Goal: Task Accomplishment & Management: Complete application form

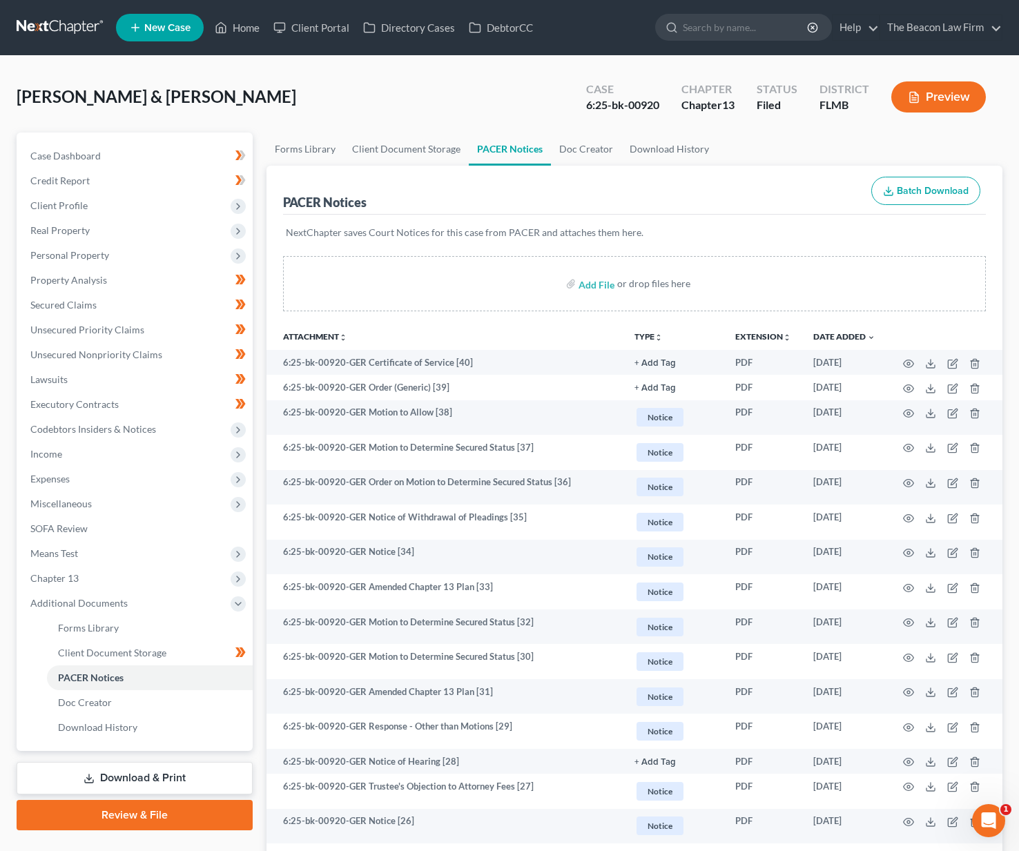
click at [75, 29] on link at bounding box center [61, 27] width 88 height 25
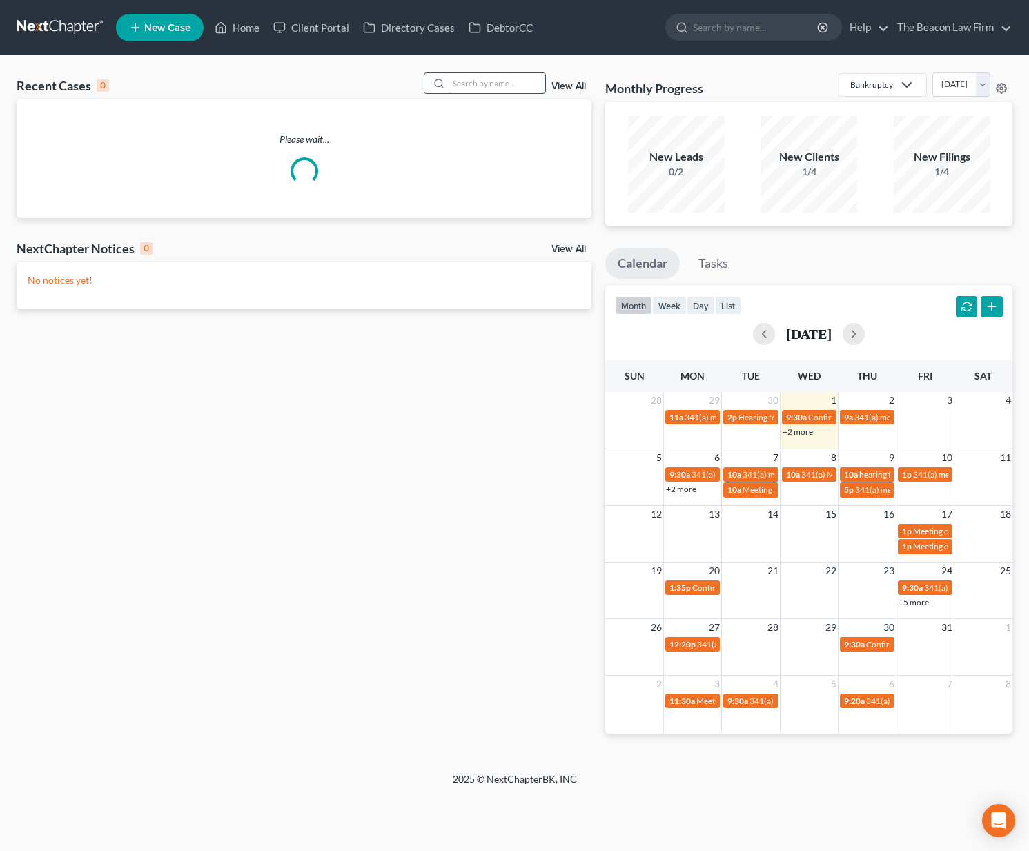
click at [491, 82] on input "search" at bounding box center [497, 83] width 97 height 20
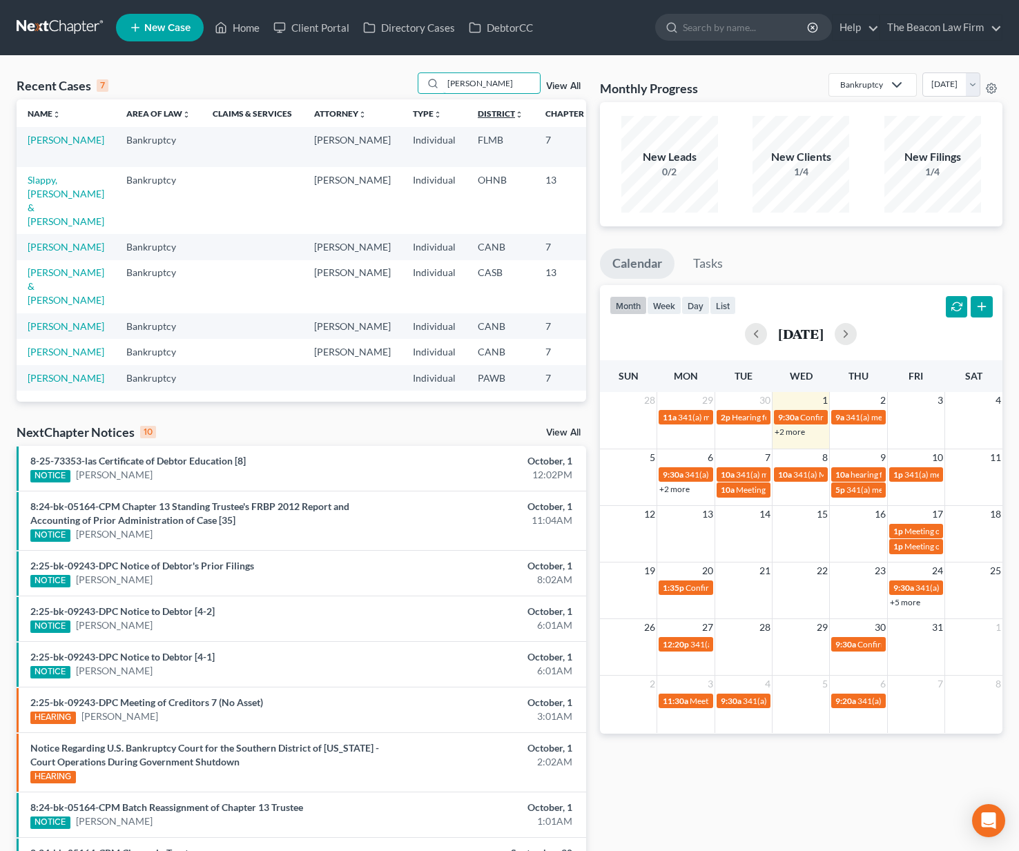
type input "Vanessa"
drag, startPoint x: 451, startPoint y: 112, endPoint x: 59, endPoint y: 155, distance: 393.7
click at [59, 146] on link "Lozada, Vanessa" at bounding box center [66, 140] width 77 height 12
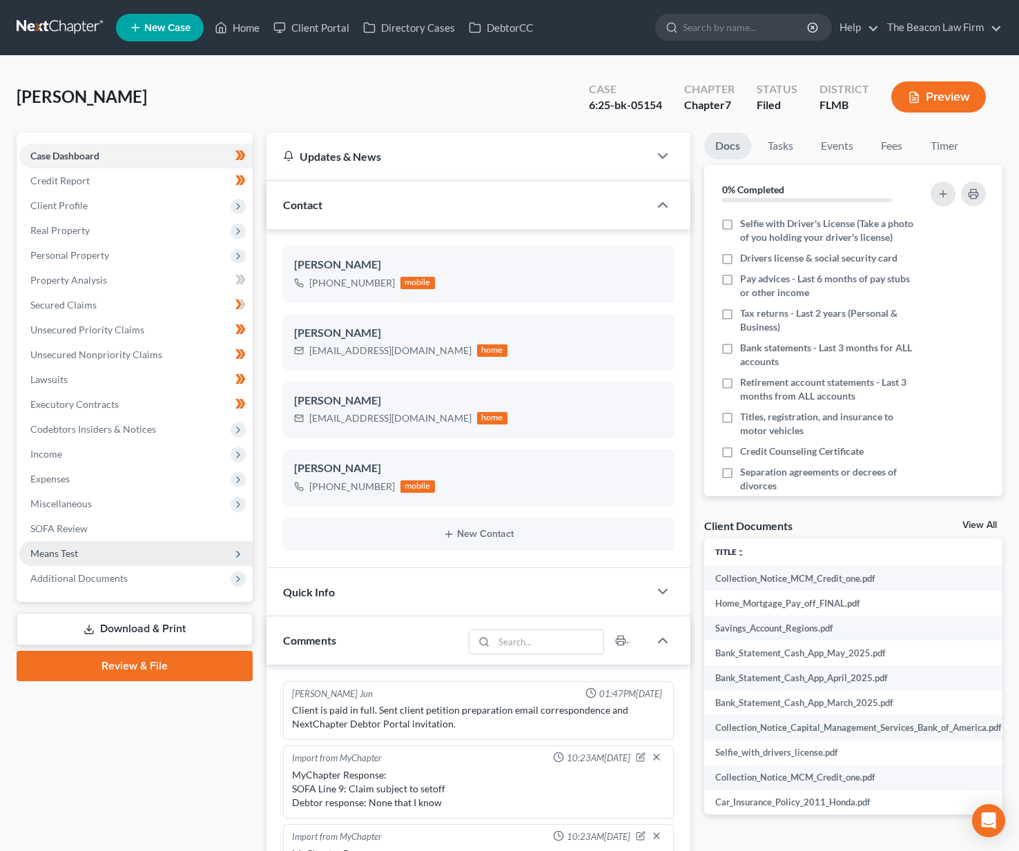
scroll to position [359, 0]
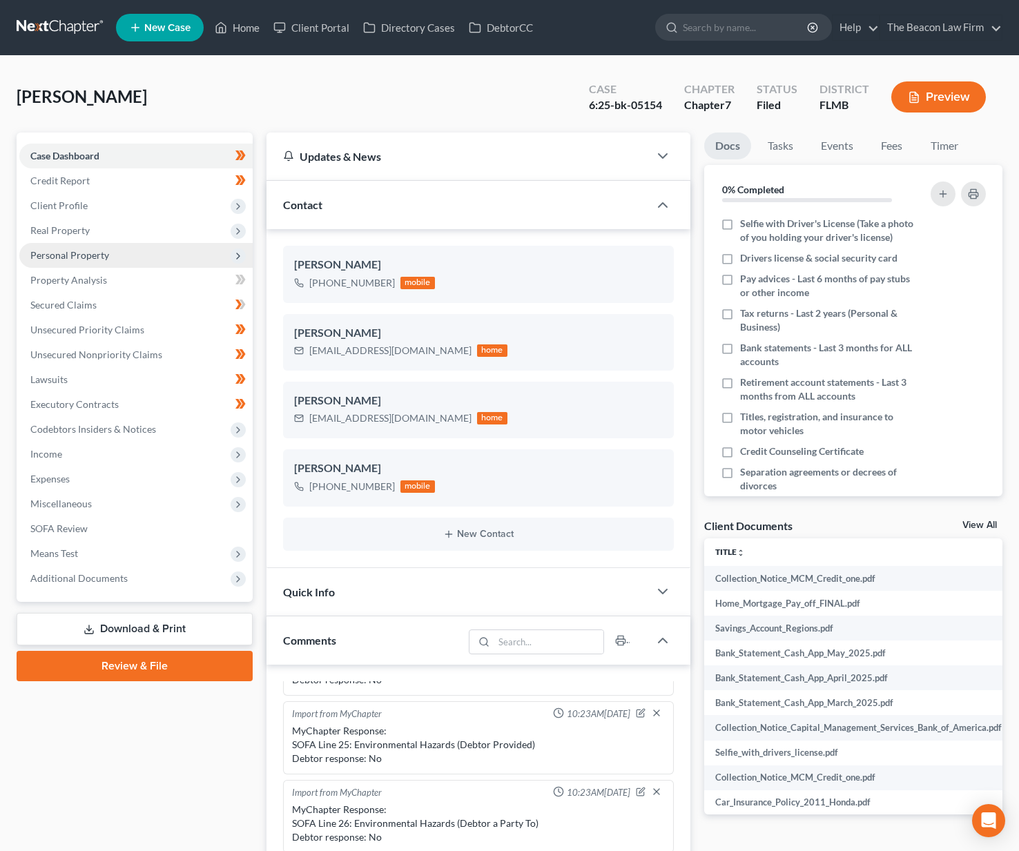
click at [88, 260] on span "Personal Property" at bounding box center [69, 255] width 79 height 12
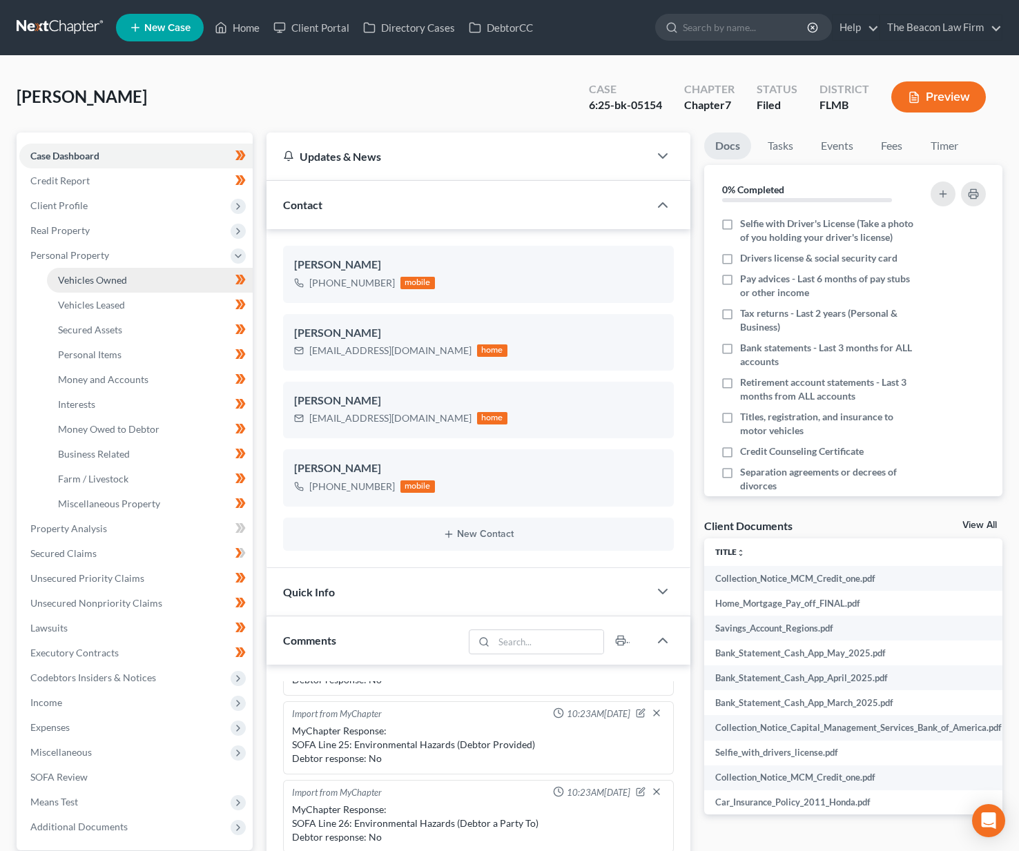
click at [90, 284] on span "Vehicles Owned" at bounding box center [92, 280] width 69 height 12
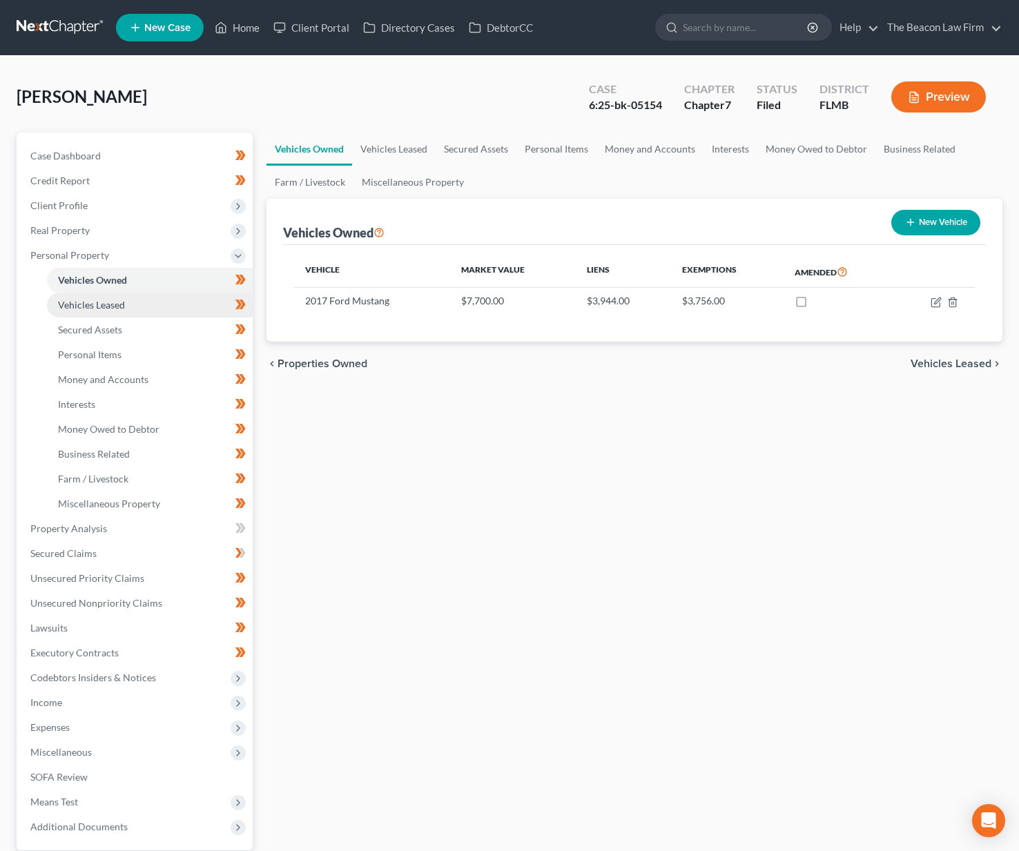
click at [87, 307] on span "Vehicles Leased" at bounding box center [91, 305] width 67 height 12
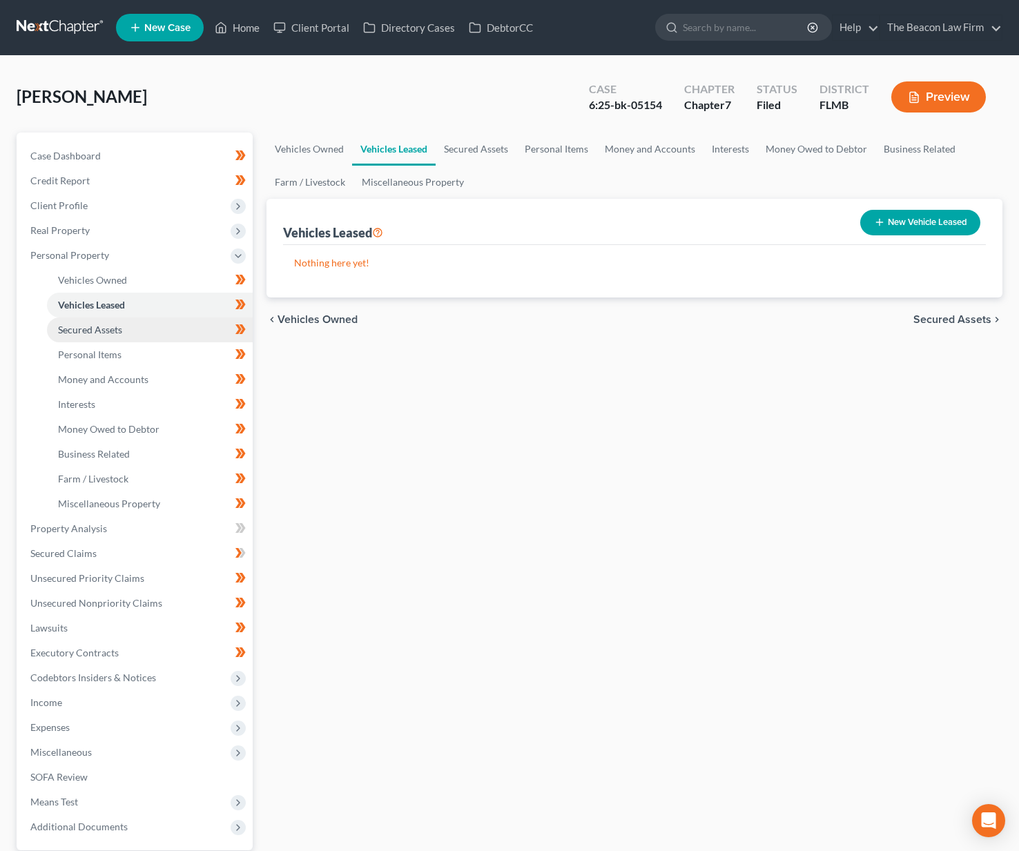
click at [88, 324] on span "Secured Assets" at bounding box center [90, 330] width 64 height 12
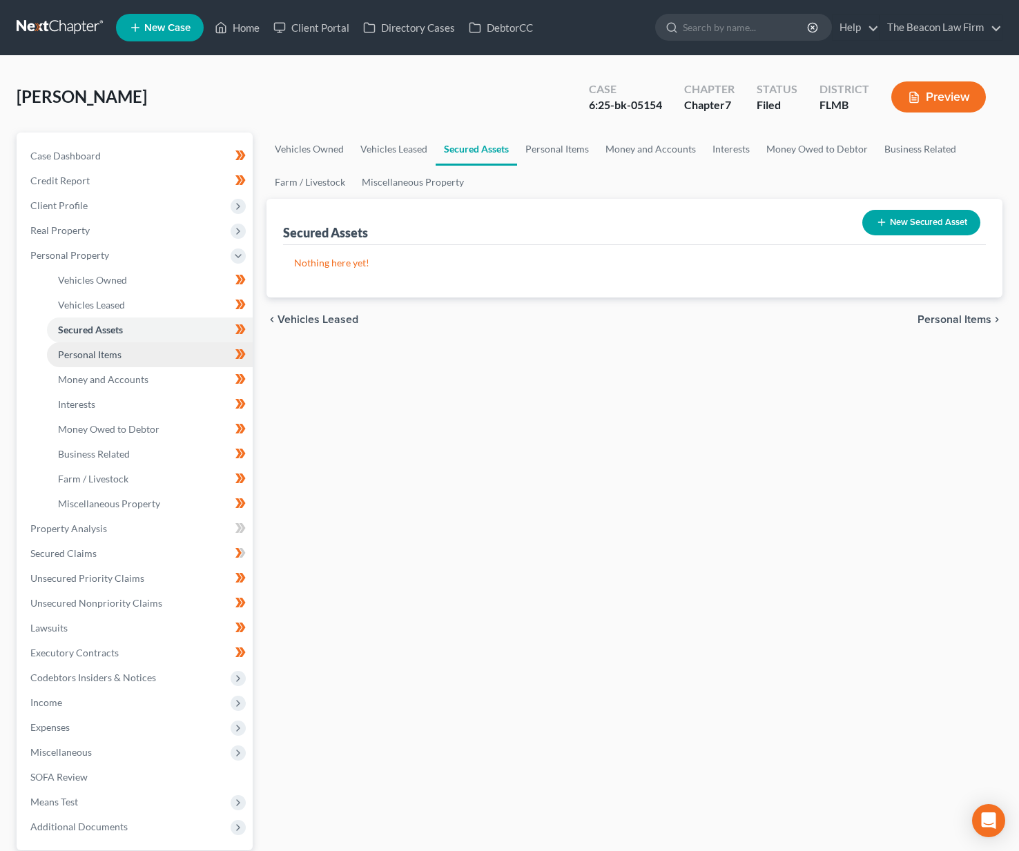
click at [90, 362] on link "Personal Items" at bounding box center [150, 354] width 206 height 25
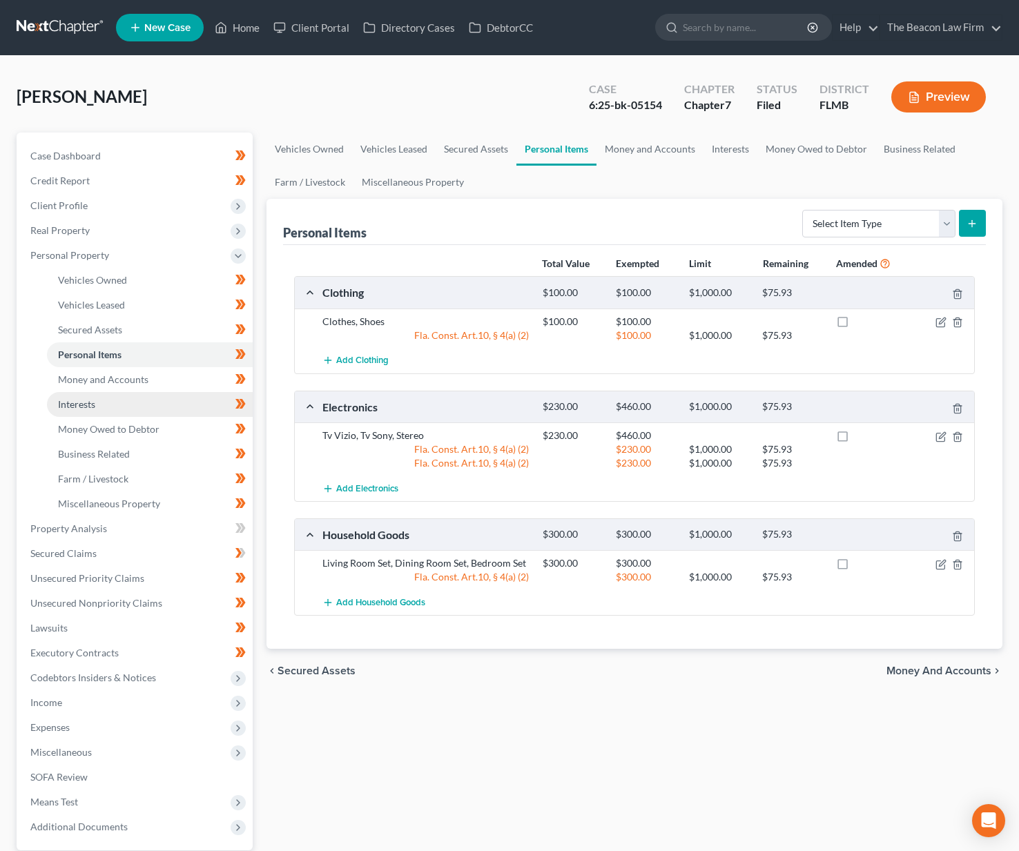
scroll to position [105, 0]
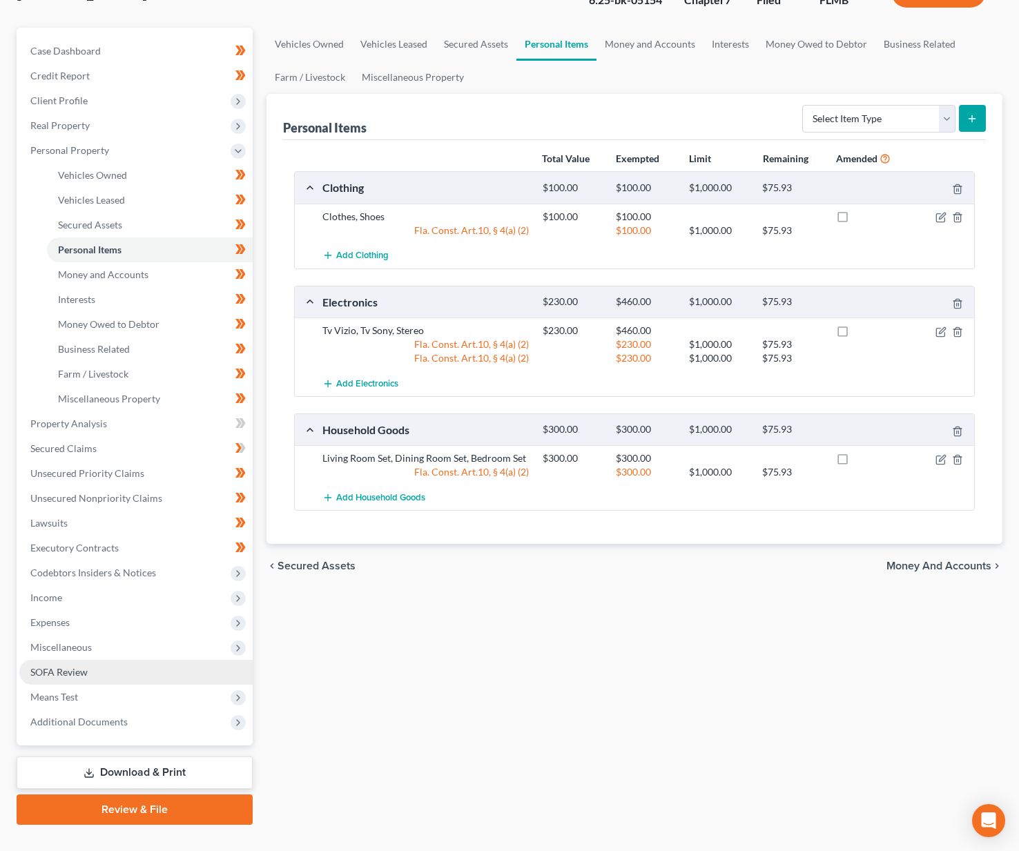
click at [64, 672] on span "SOFA Review" at bounding box center [58, 672] width 57 height 12
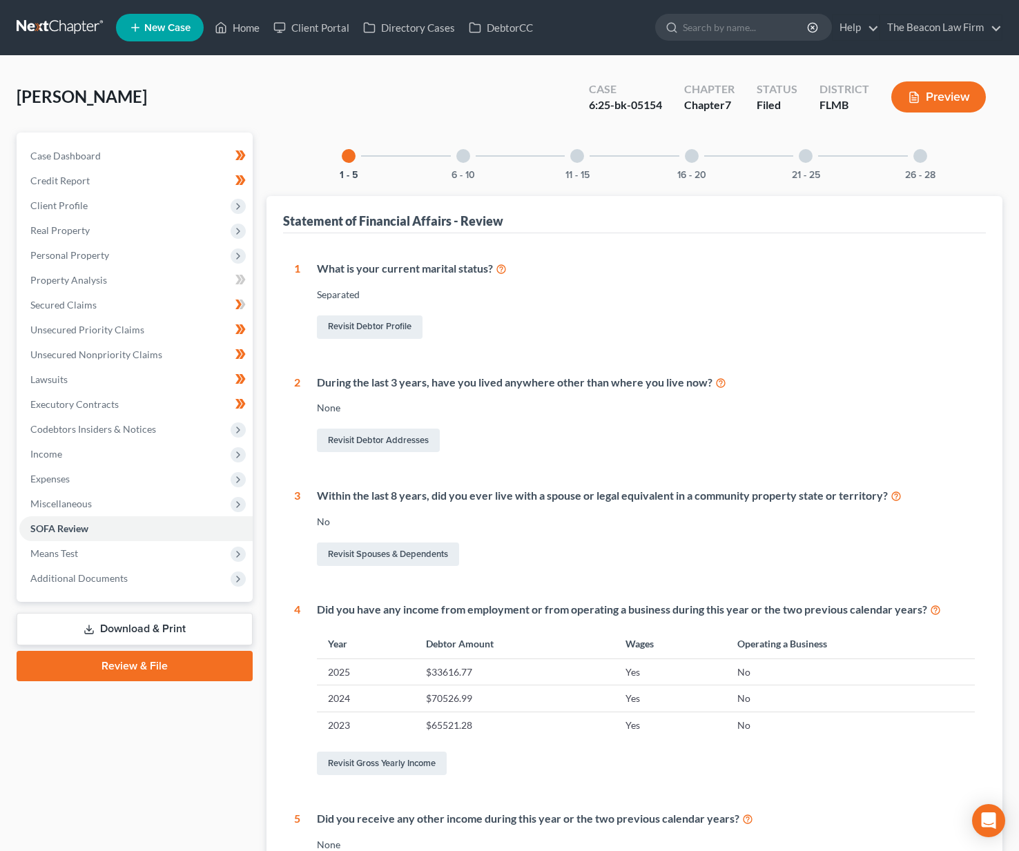
click at [462, 163] on div "6 - 10" at bounding box center [463, 156] width 47 height 47
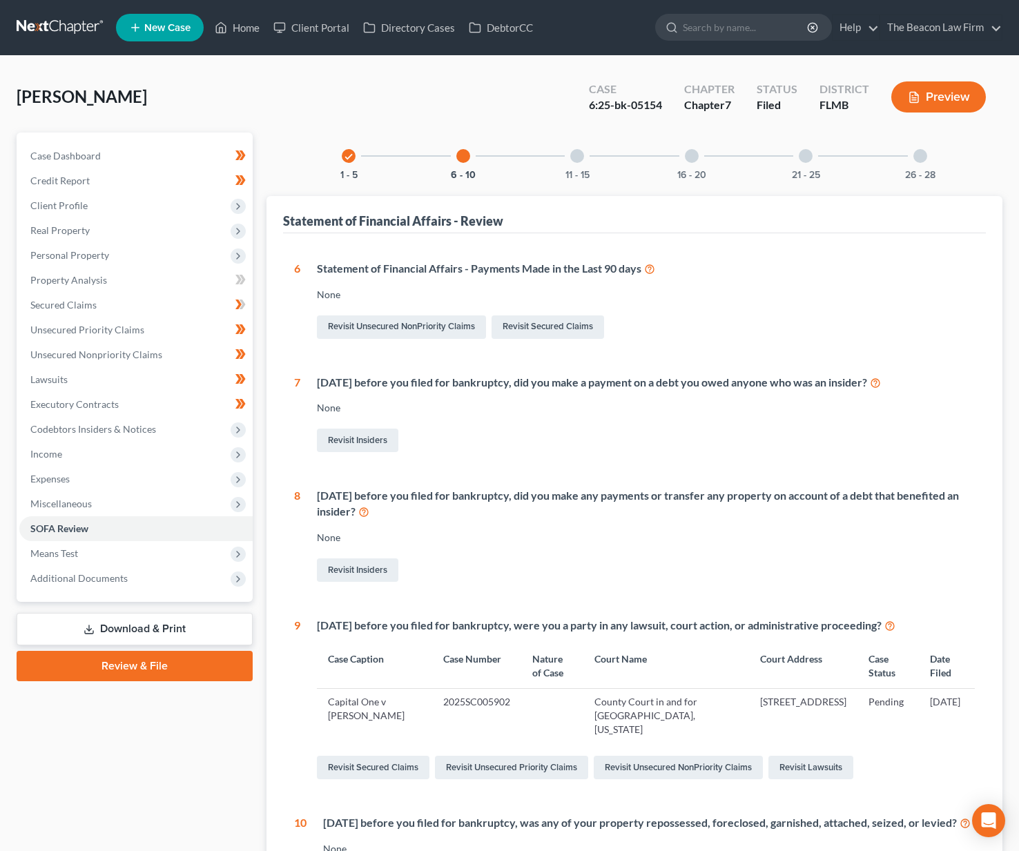
click at [585, 158] on div "11 - 15" at bounding box center [577, 156] width 47 height 47
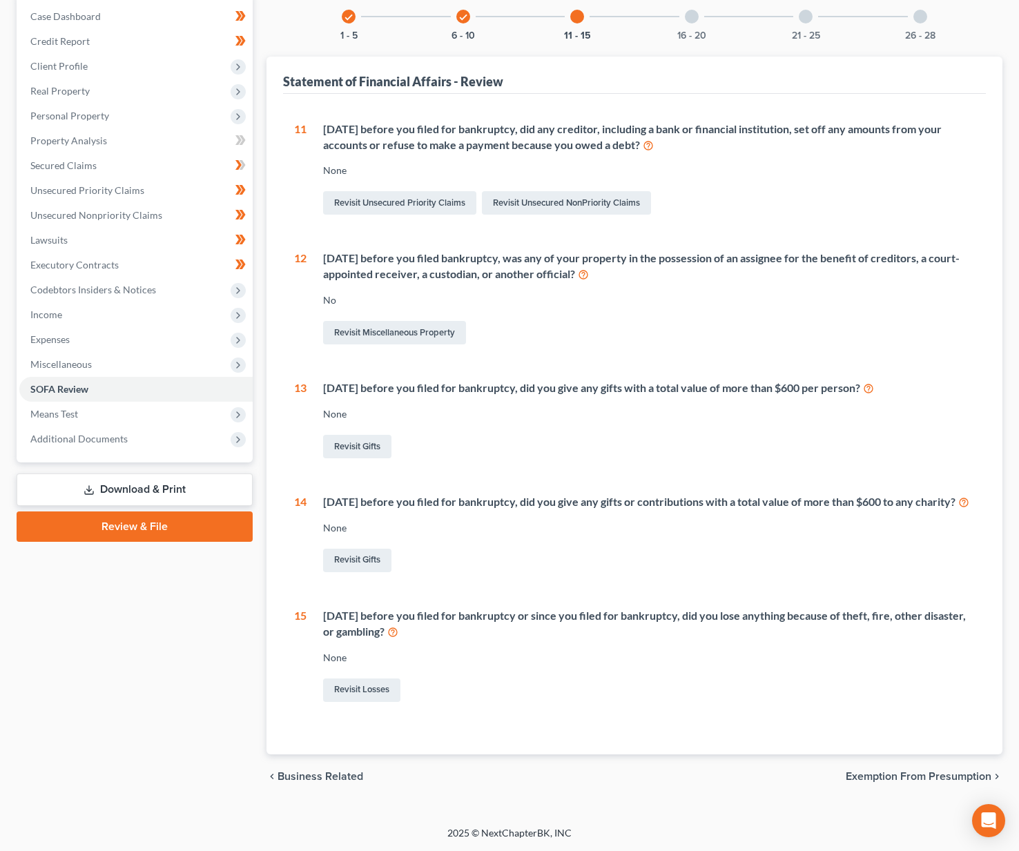
scroll to position [1, 0]
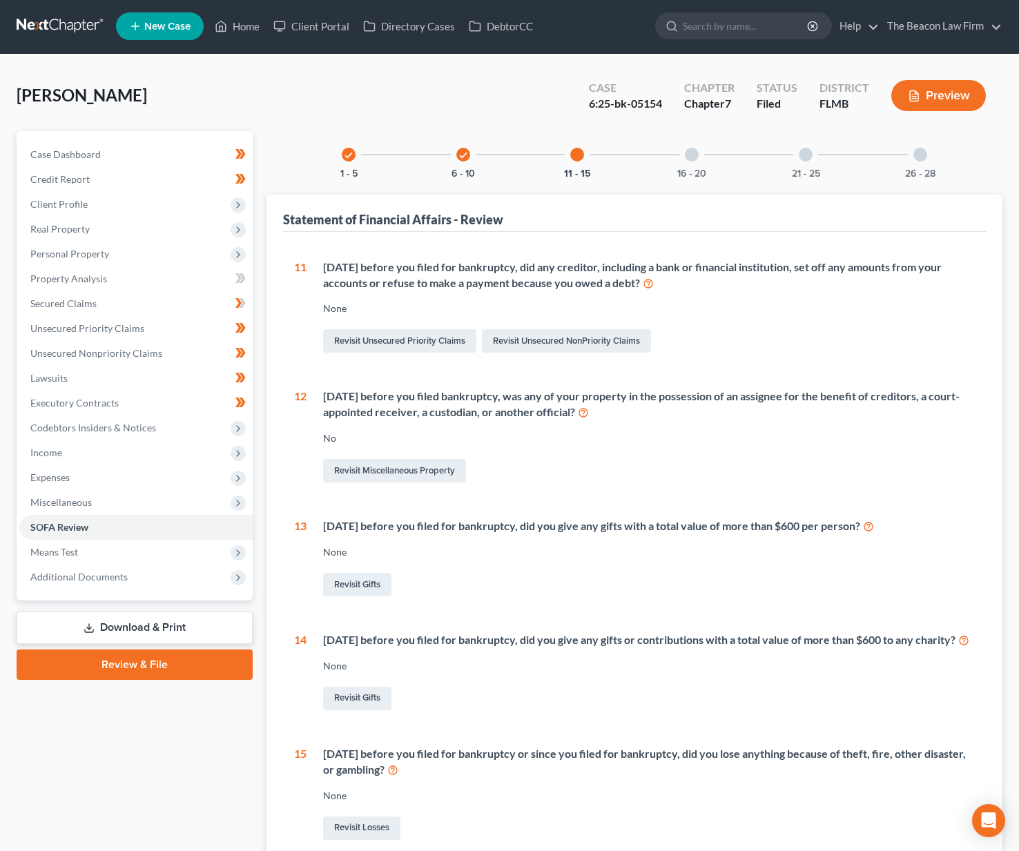
click at [695, 151] on div at bounding box center [692, 155] width 14 height 14
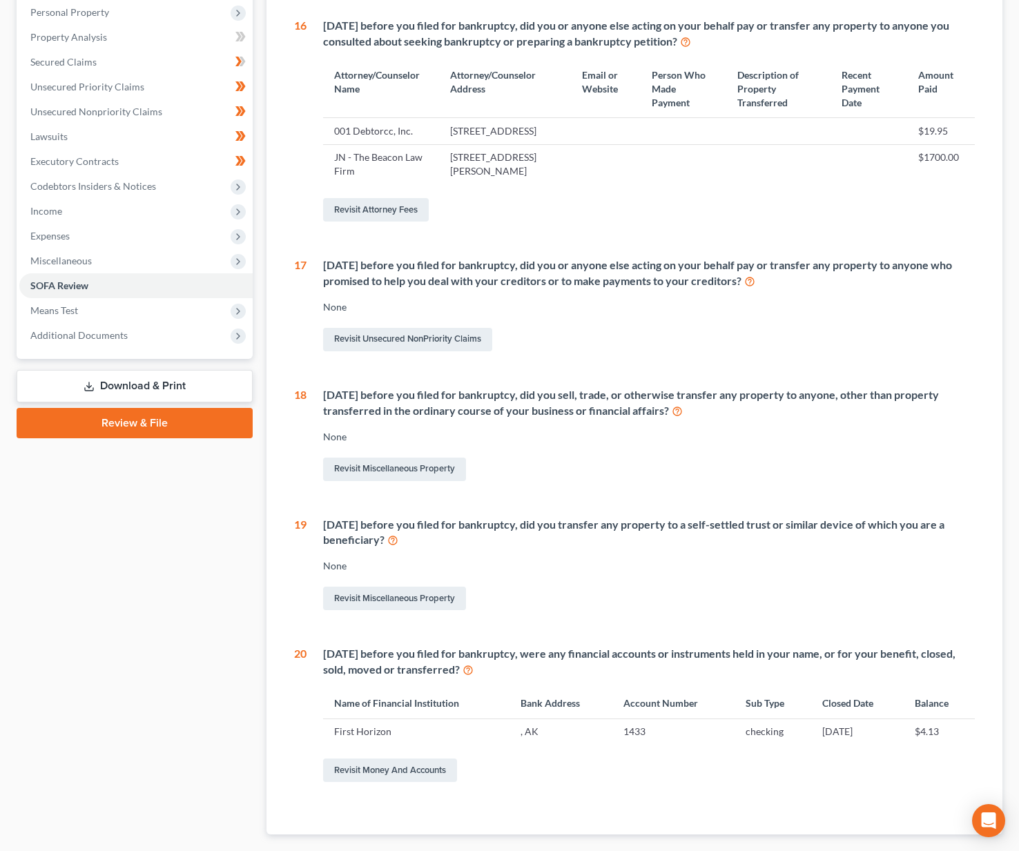
scroll to position [0, 0]
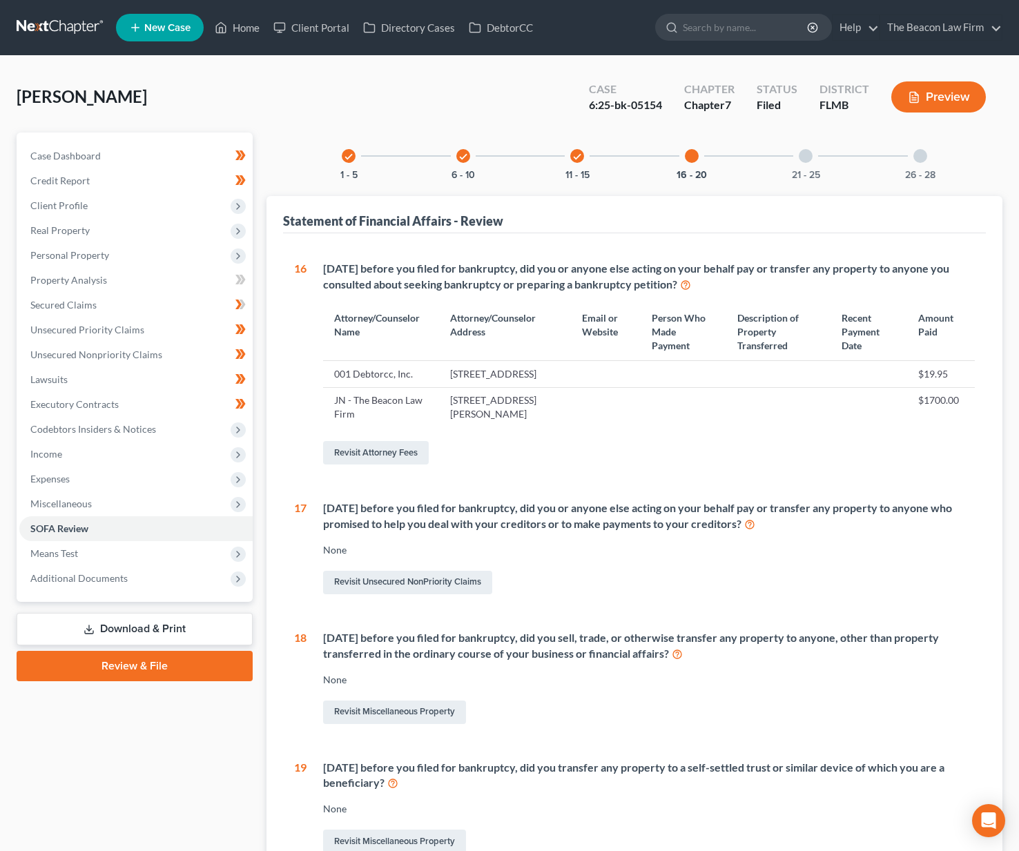
click at [812, 159] on div "21 - 25" at bounding box center [805, 156] width 47 height 47
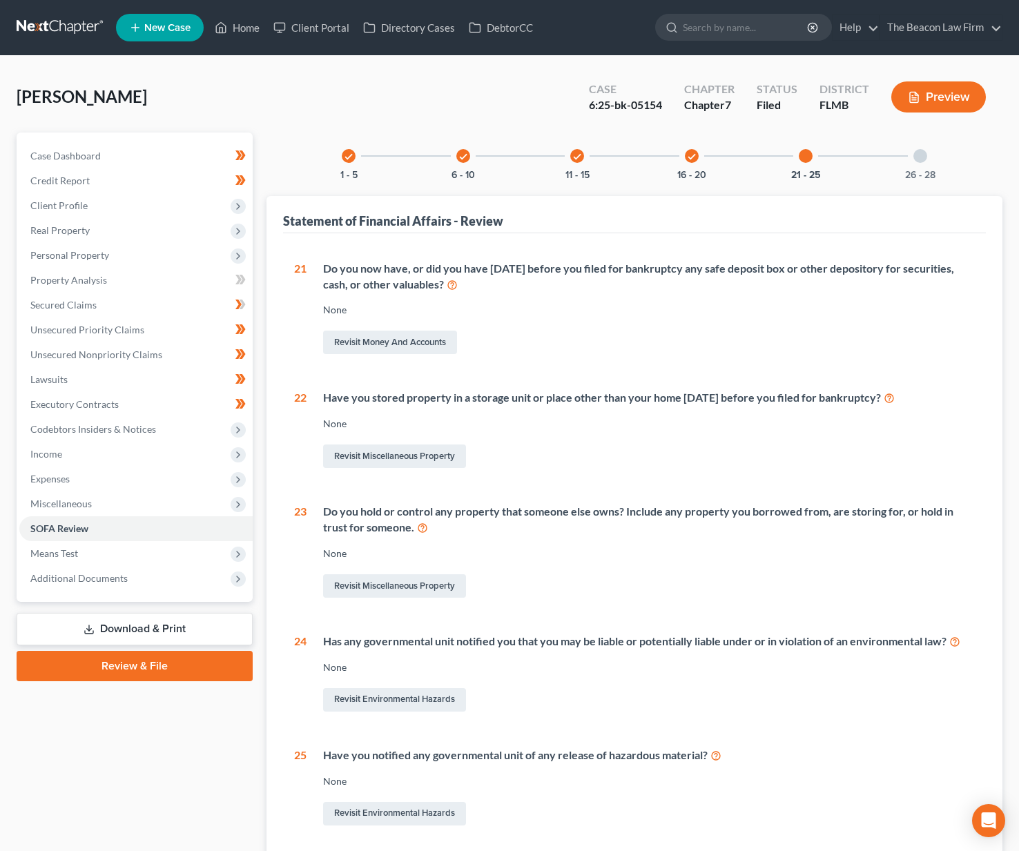
scroll to position [117, 0]
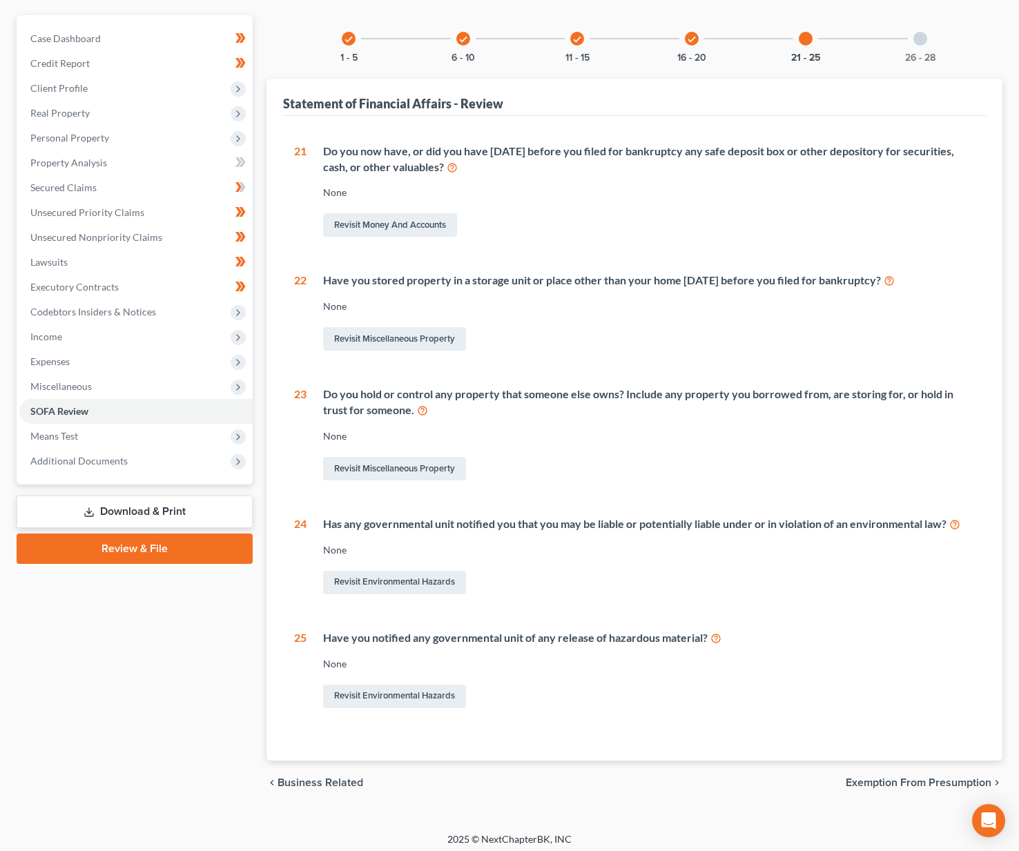
click at [921, 43] on div at bounding box center [920, 39] width 14 height 14
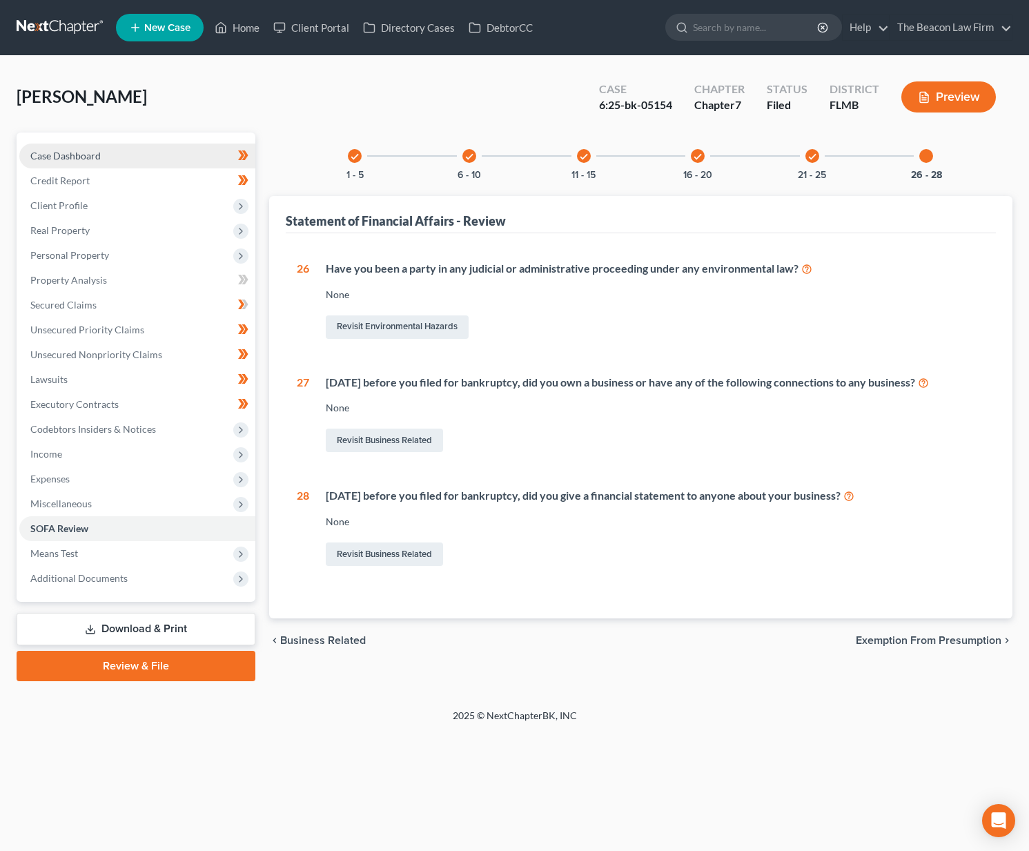
click at [152, 149] on link "Case Dashboard" at bounding box center [137, 156] width 236 height 25
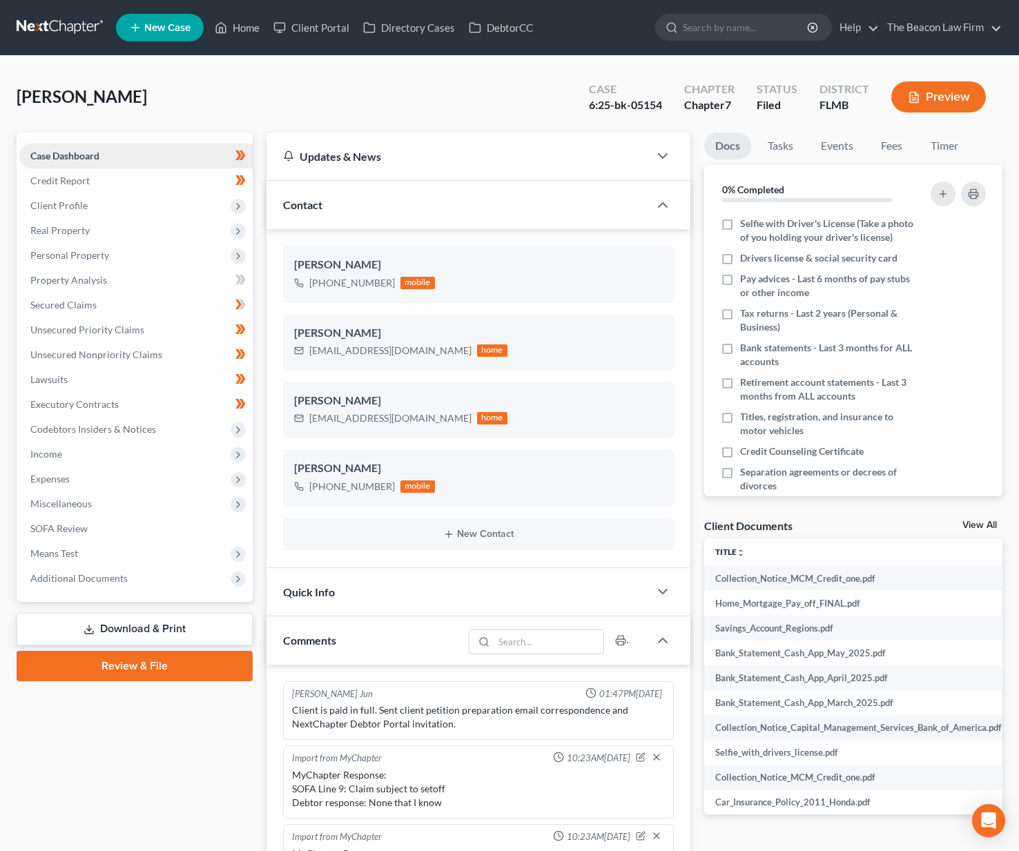
scroll to position [359, 0]
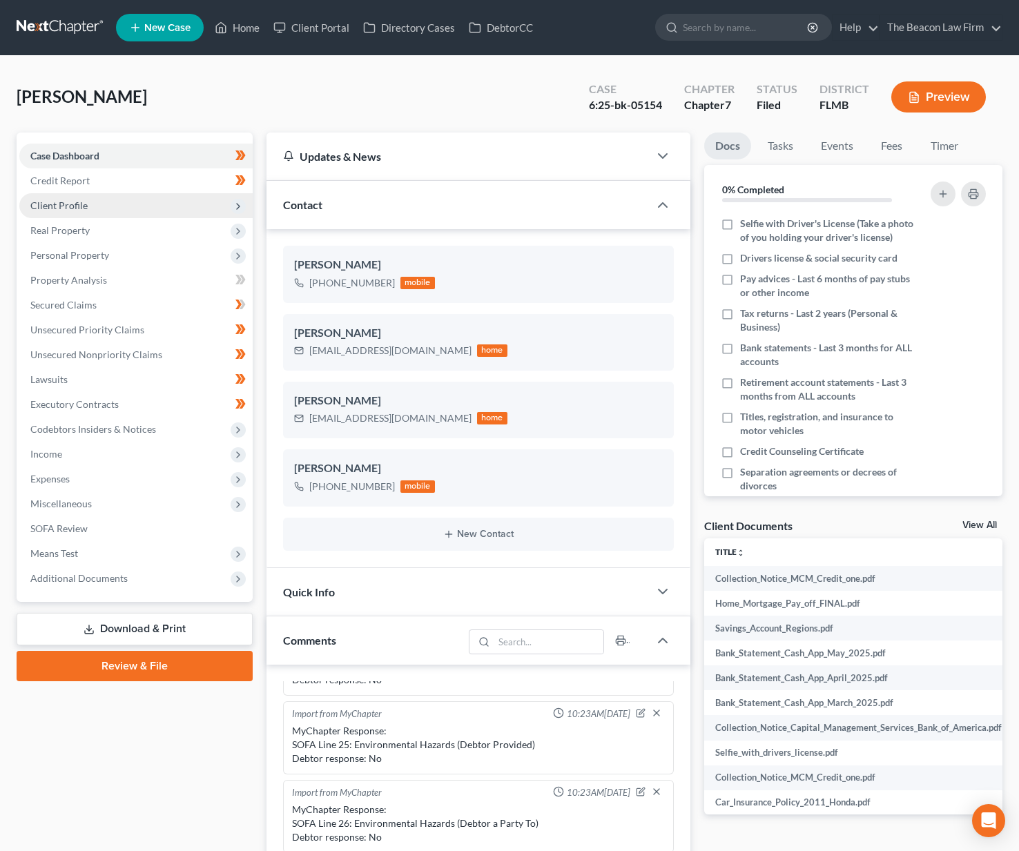
click at [135, 203] on span "Client Profile" at bounding box center [135, 205] width 233 height 25
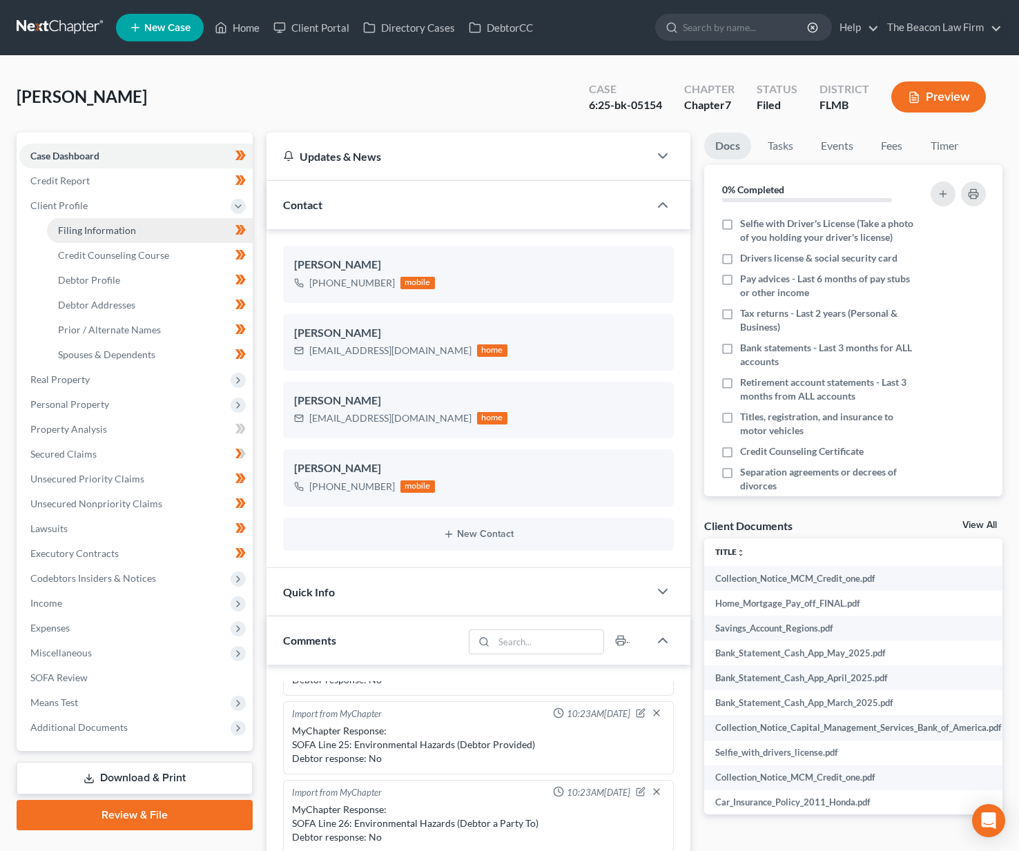
click at [155, 227] on link "Filing Information" at bounding box center [150, 230] width 206 height 25
select select "1"
select select "0"
select select "9"
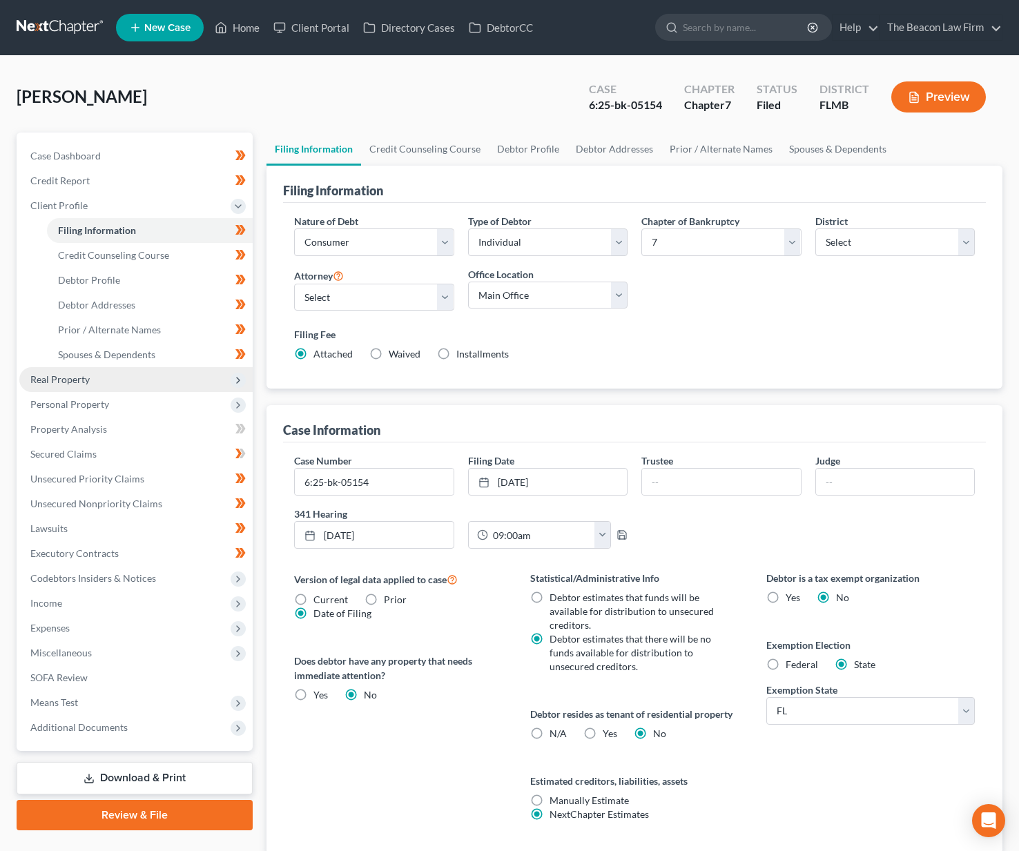
click at [135, 377] on span "Real Property" at bounding box center [135, 379] width 233 height 25
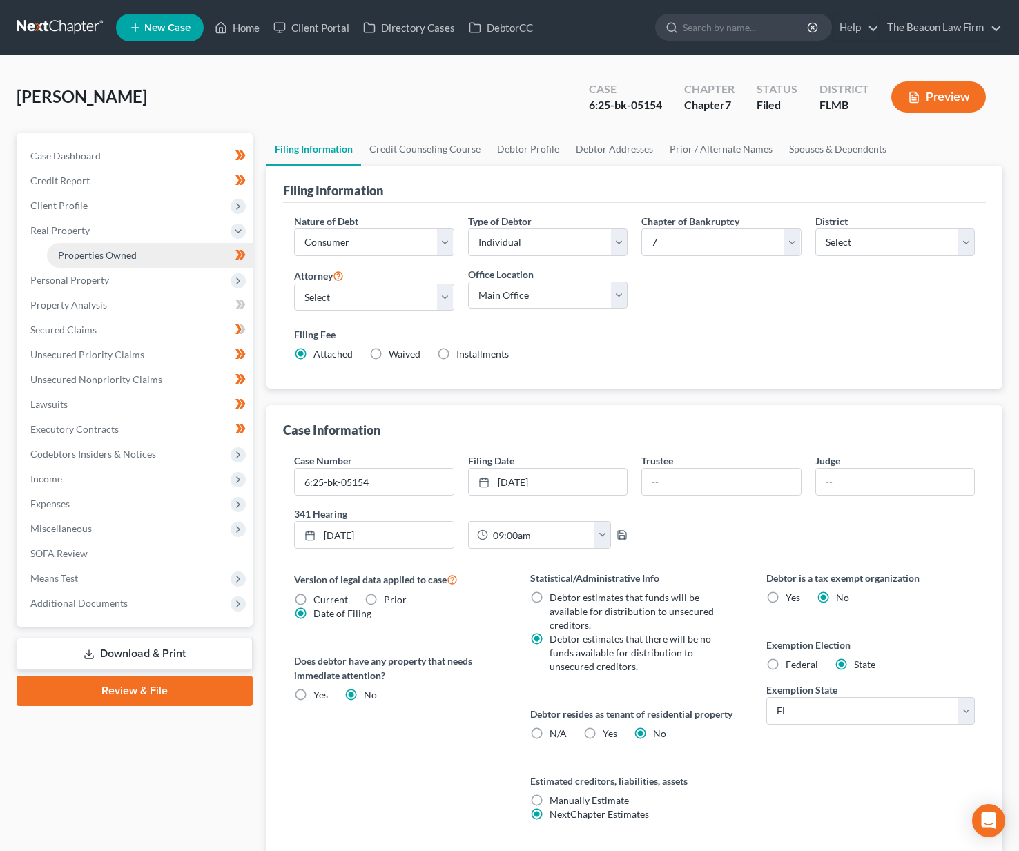
click at [144, 253] on link "Properties Owned" at bounding box center [150, 255] width 206 height 25
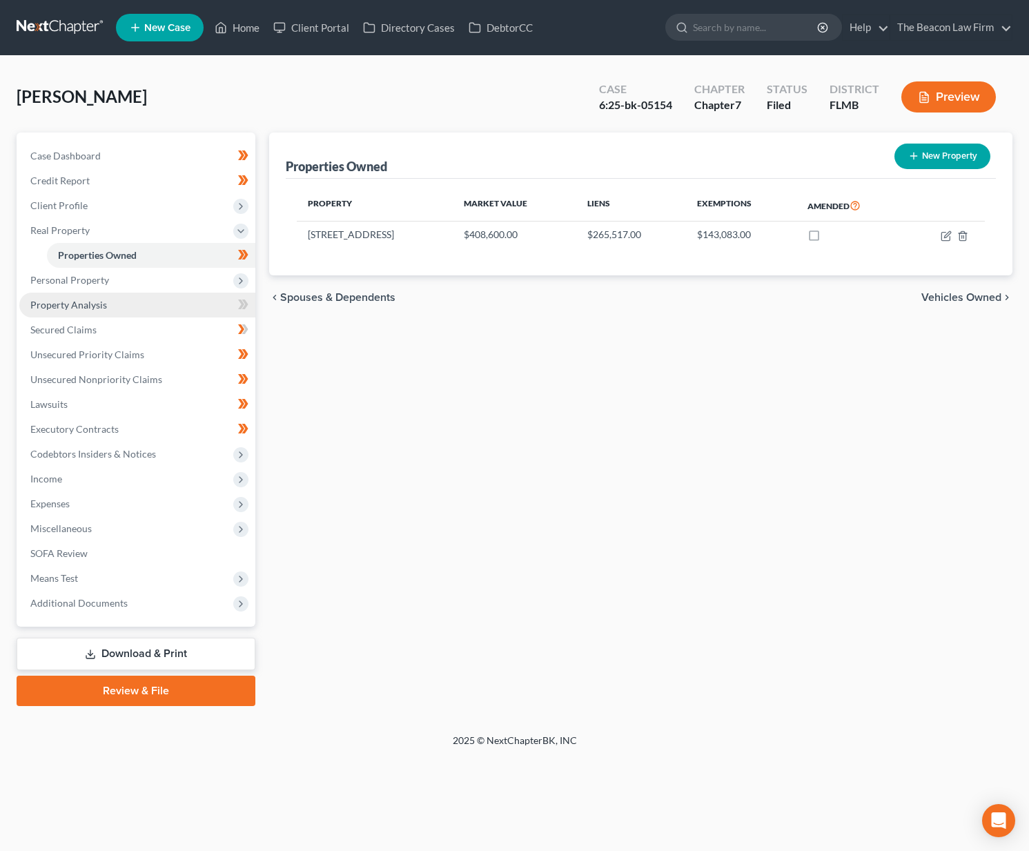
click at [95, 309] on span "Property Analysis" at bounding box center [68, 305] width 77 height 12
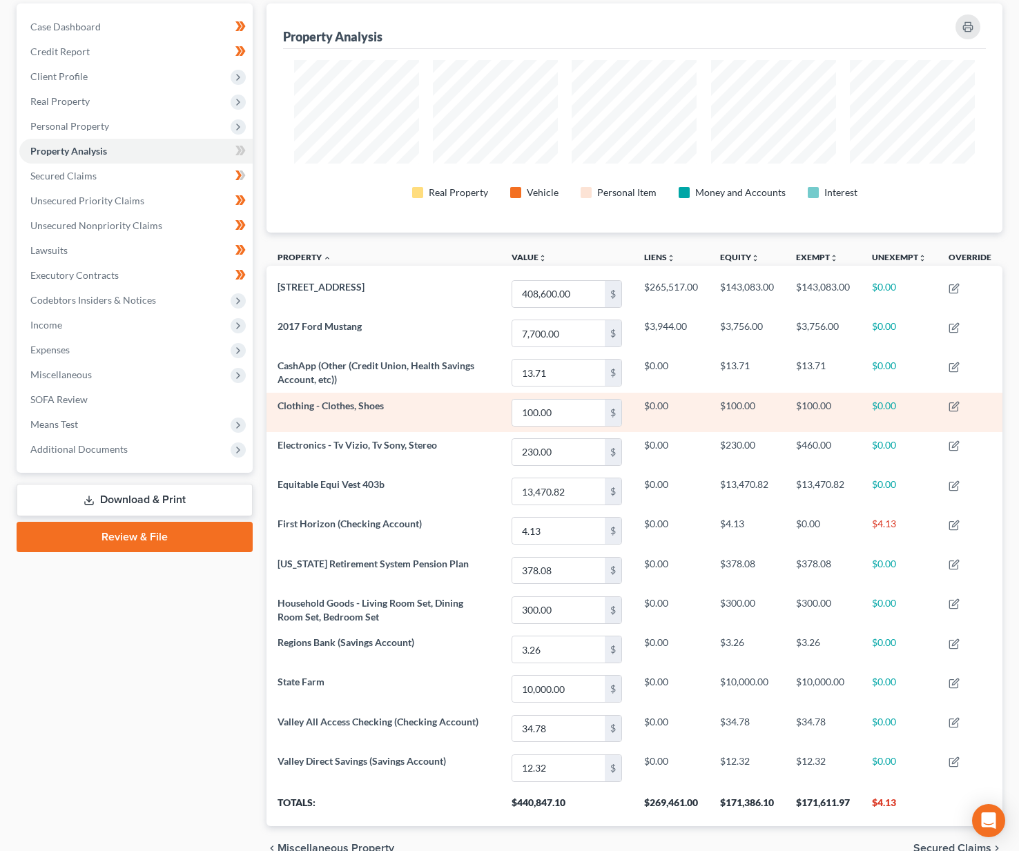
scroll to position [14, 0]
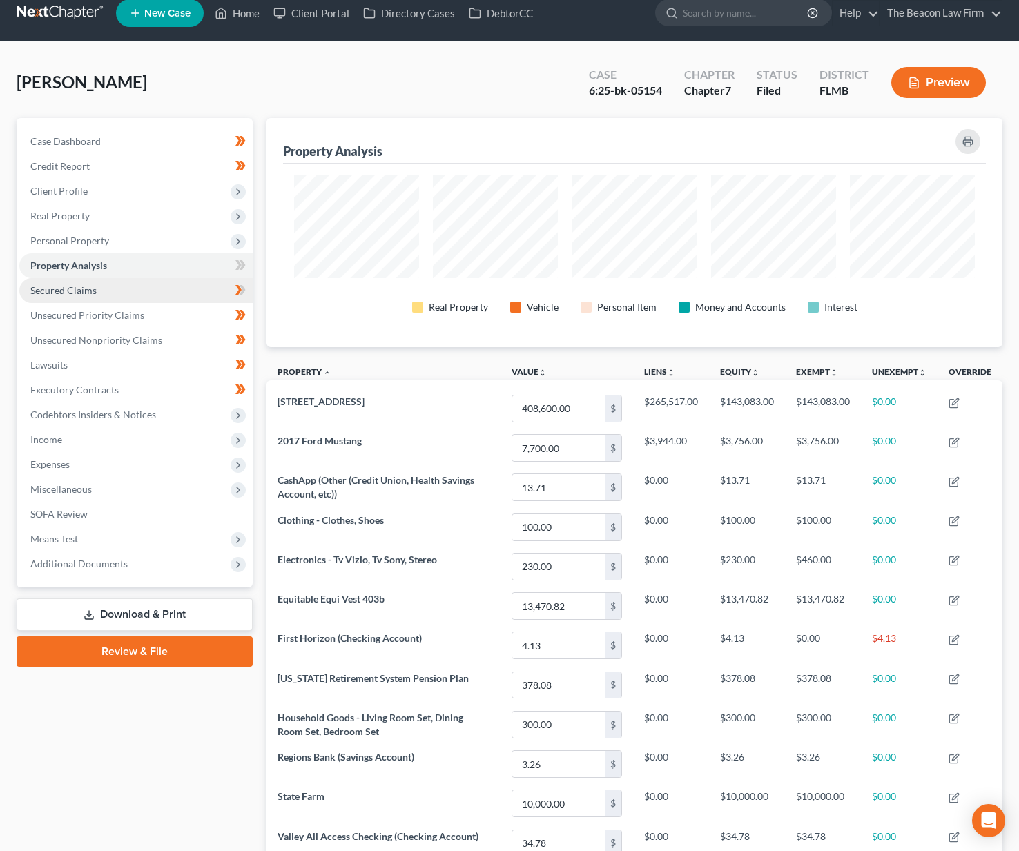
click at [69, 291] on span "Secured Claims" at bounding box center [63, 290] width 66 height 12
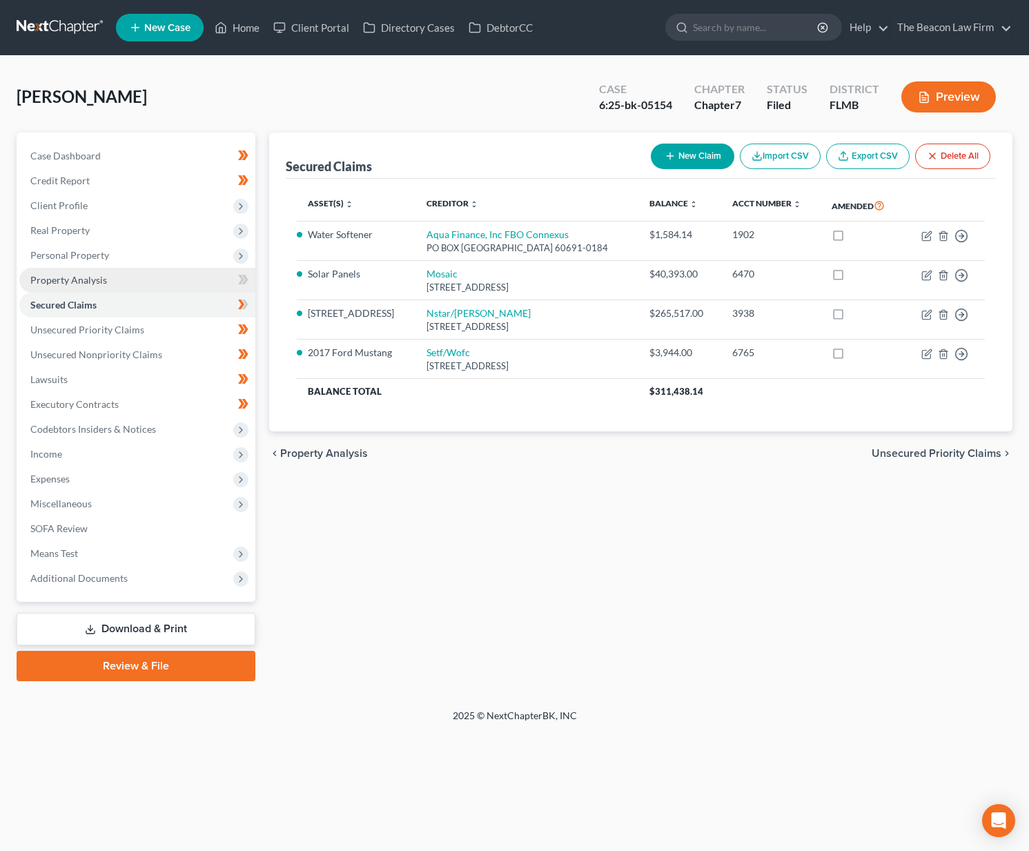
click at [83, 281] on span "Property Analysis" at bounding box center [68, 280] width 77 height 12
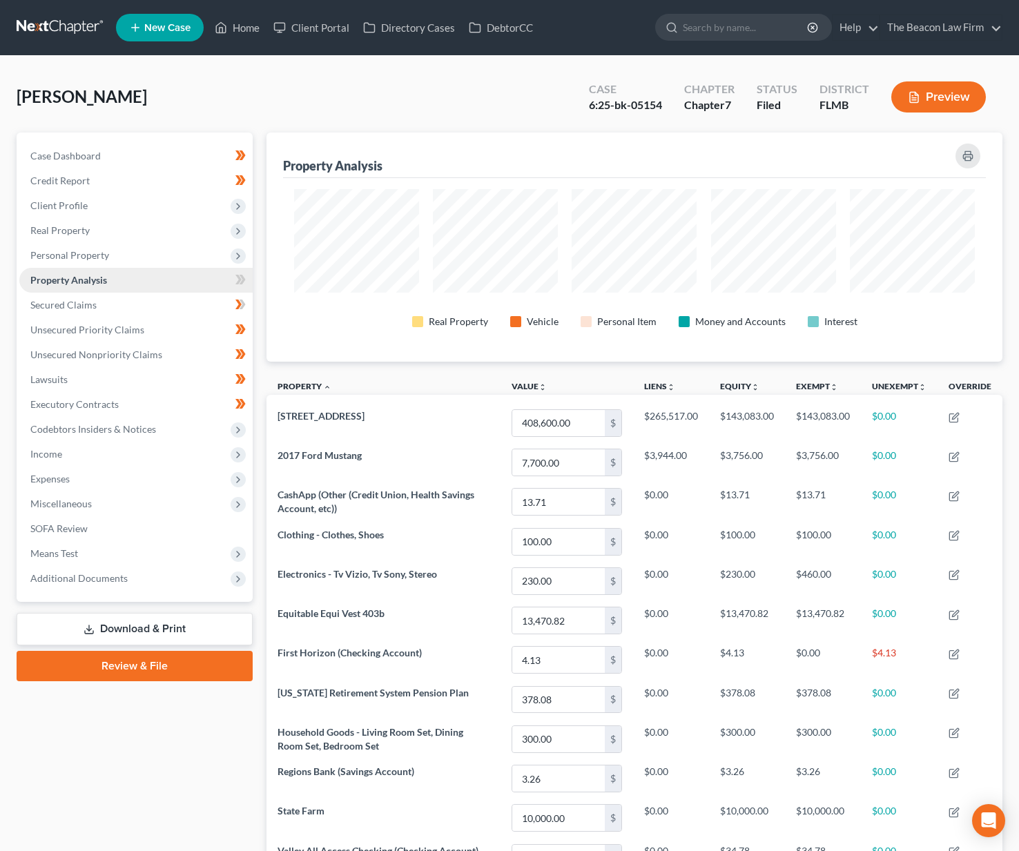
scroll to position [229, 736]
click at [93, 233] on span "Real Property" at bounding box center [135, 230] width 233 height 25
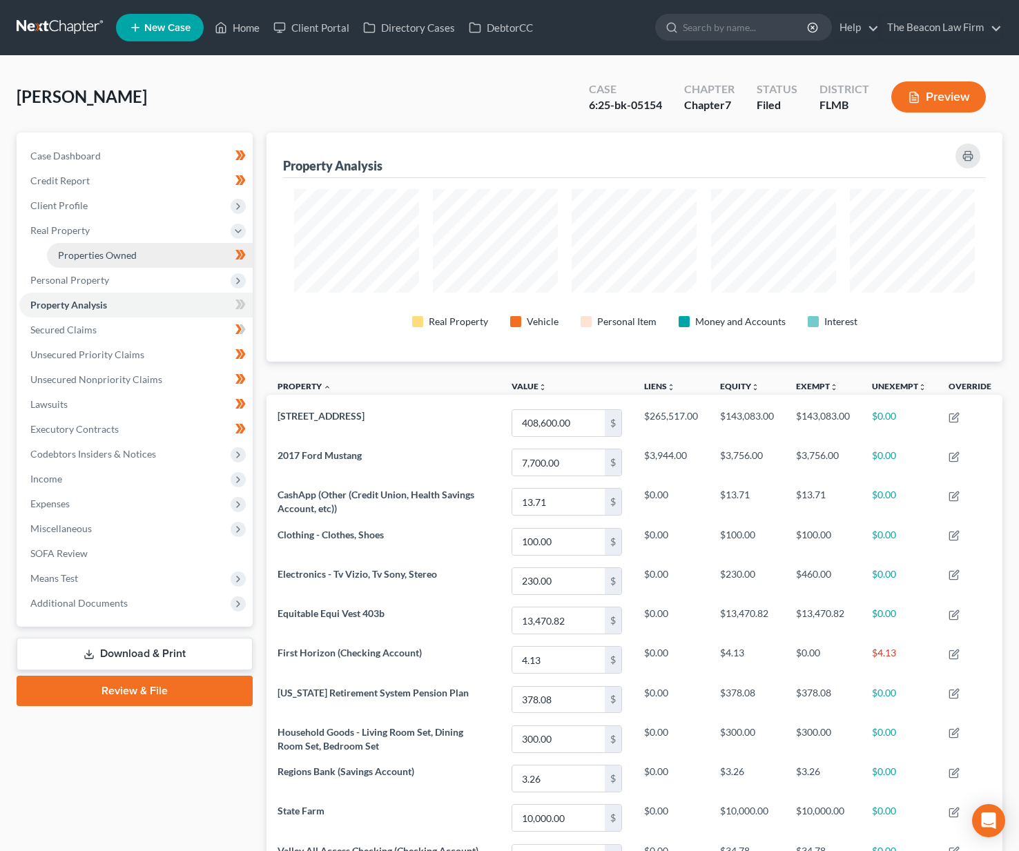
click at [93, 255] on span "Properties Owned" at bounding box center [97, 255] width 79 height 12
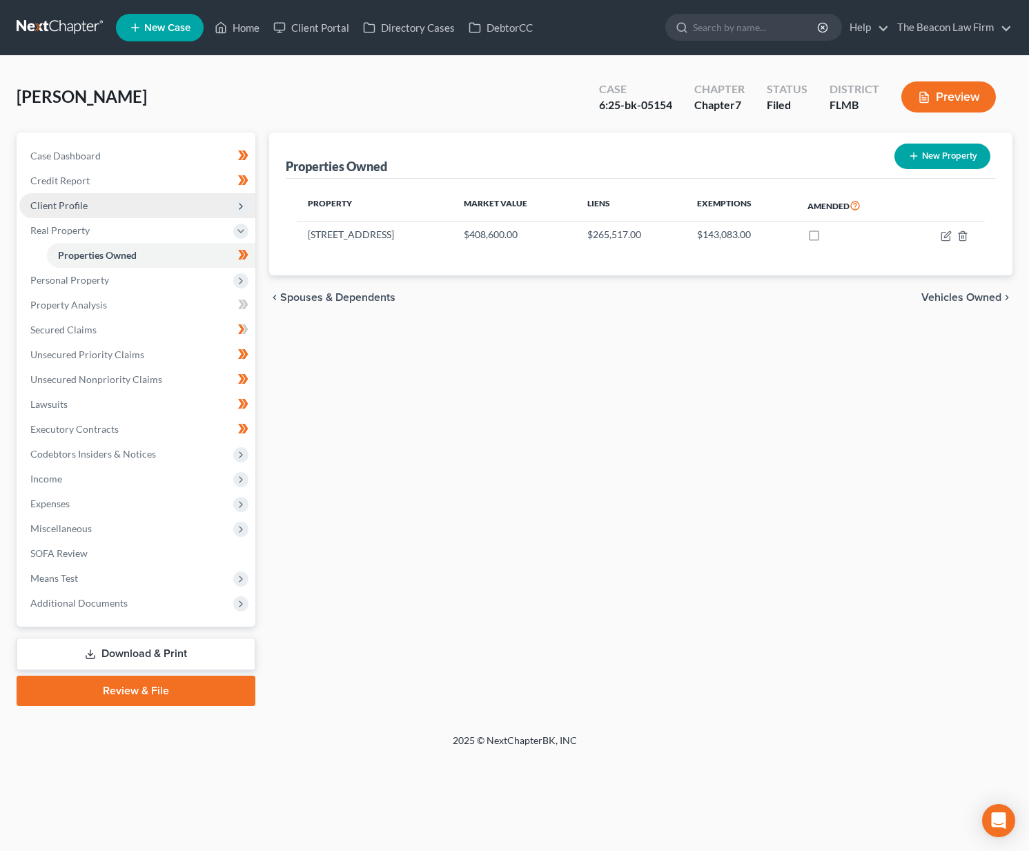
click at [88, 211] on span "Client Profile" at bounding box center [137, 205] width 236 height 25
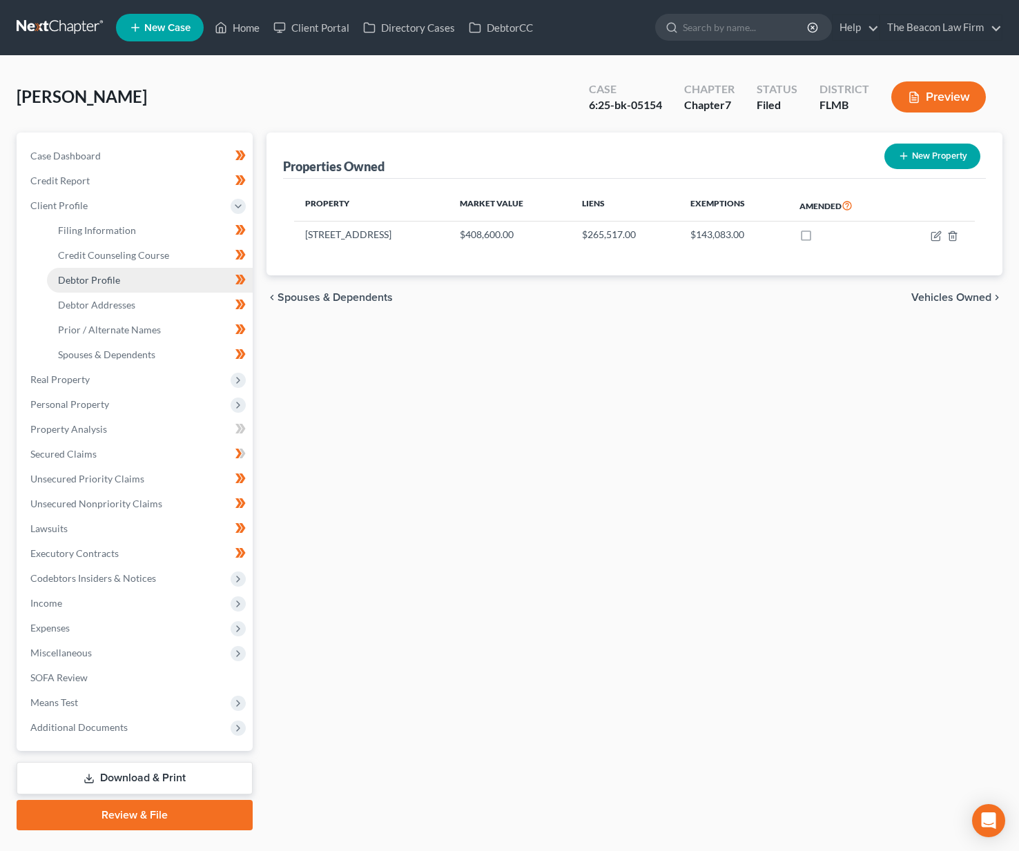
click at [102, 284] on span "Debtor Profile" at bounding box center [89, 280] width 62 height 12
select select "2"
select select "0"
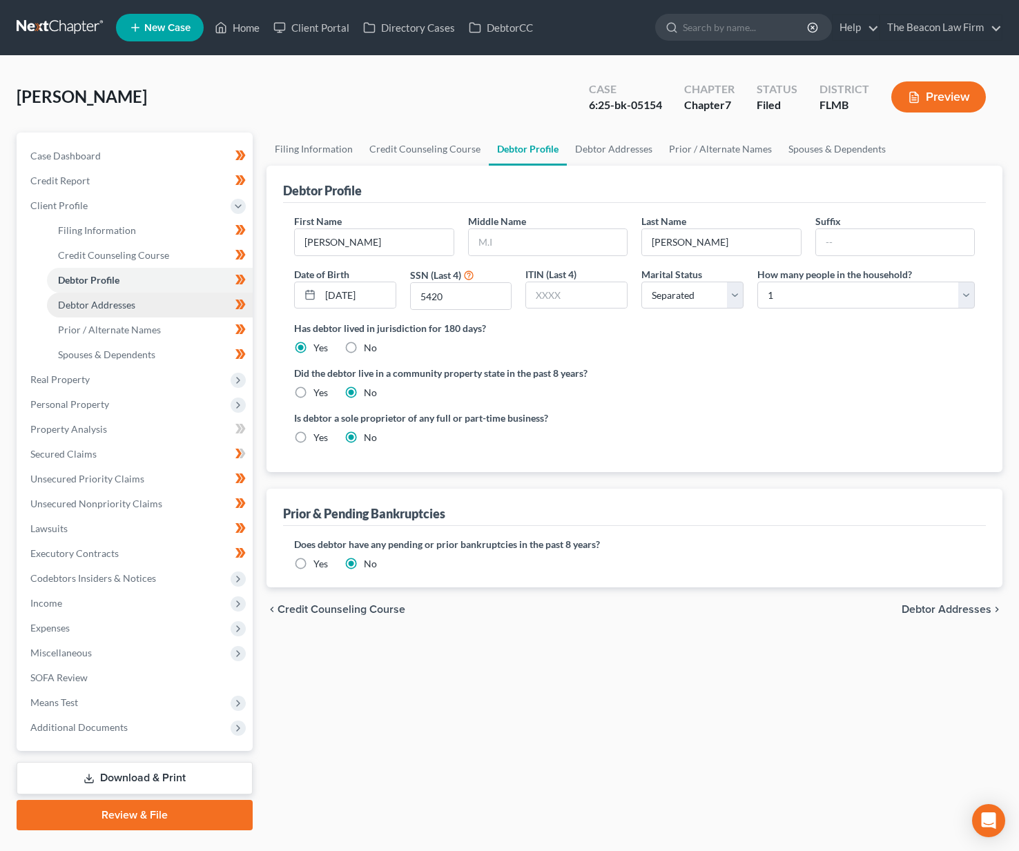
click at [124, 304] on span "Debtor Addresses" at bounding box center [96, 305] width 77 height 12
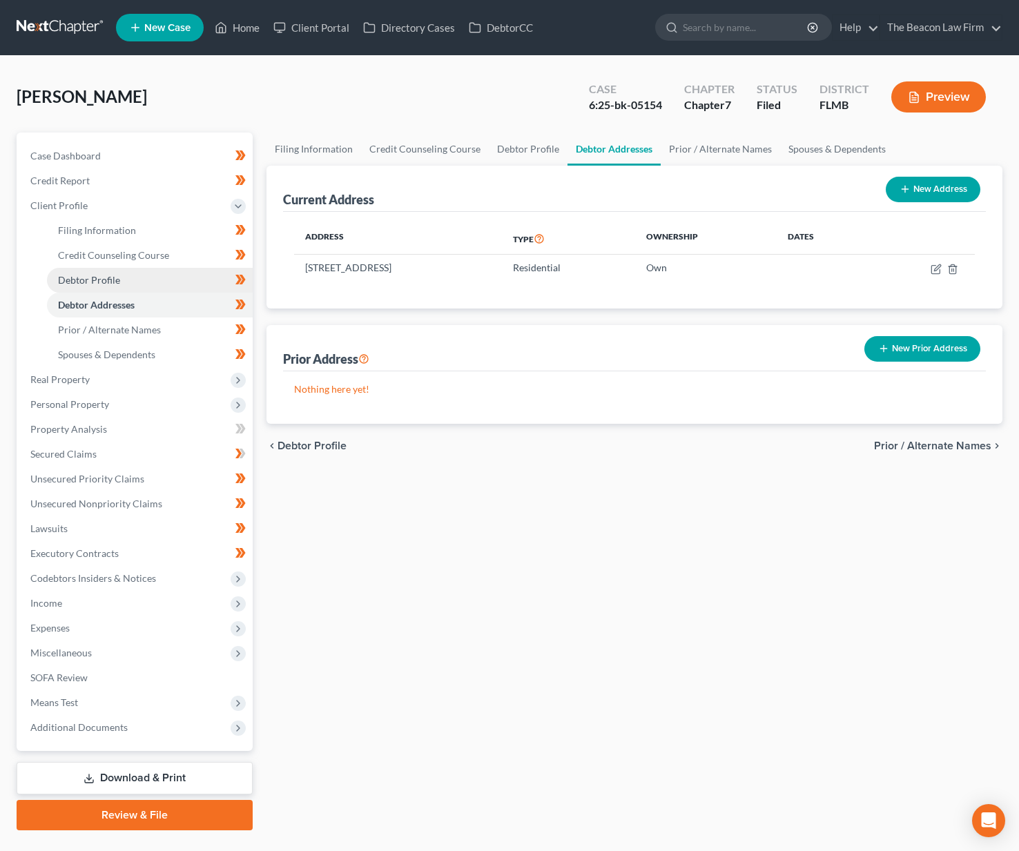
click at [104, 279] on span "Debtor Profile" at bounding box center [89, 280] width 62 height 12
select select "2"
select select "0"
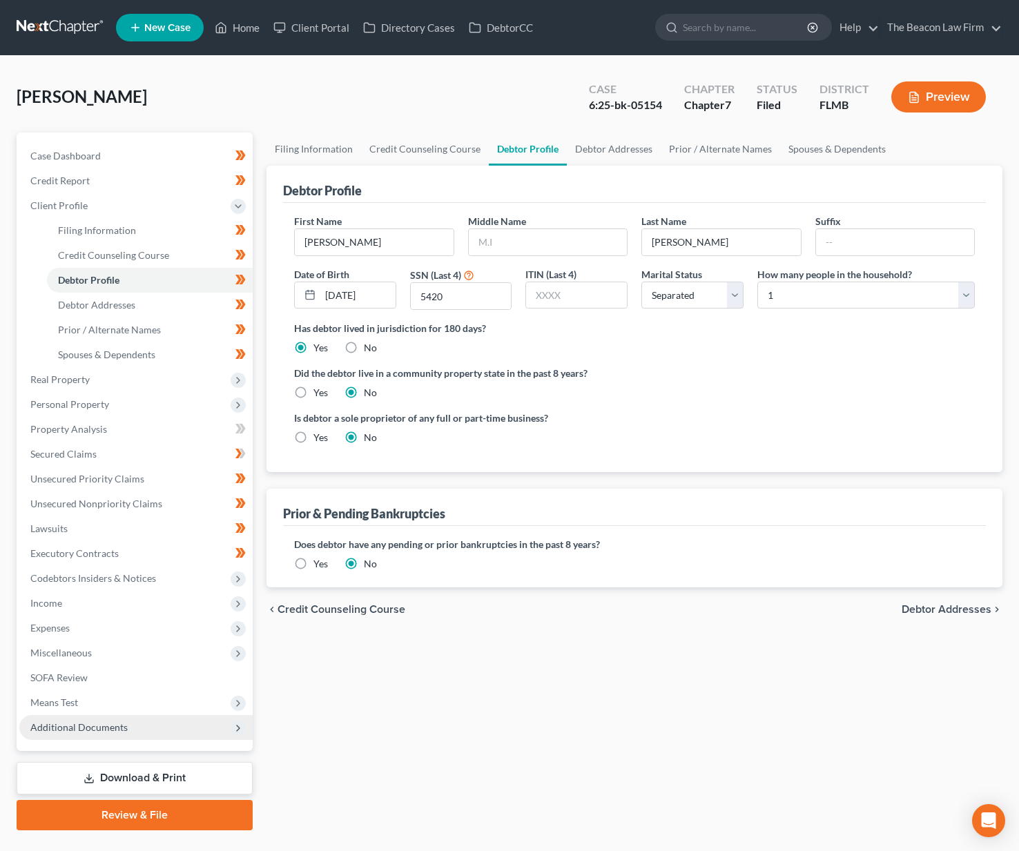
click at [114, 724] on span "Additional Documents" at bounding box center [78, 727] width 97 height 12
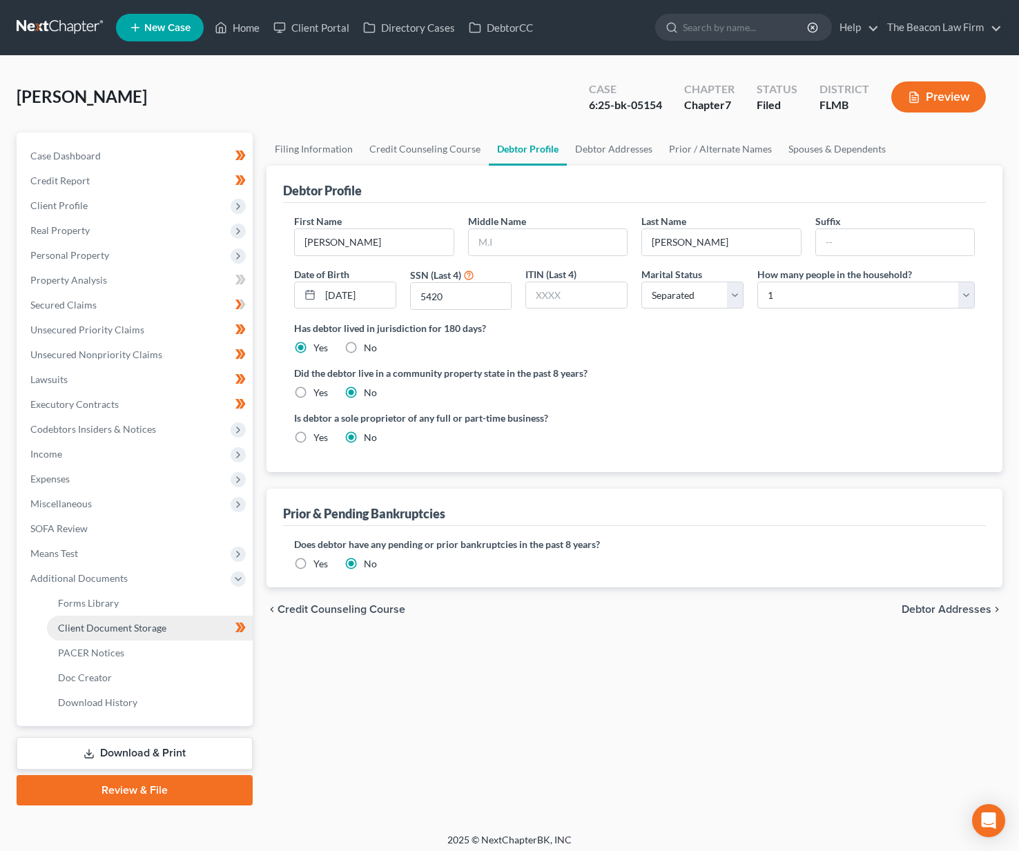
click at [112, 620] on link "Client Document Storage" at bounding box center [150, 628] width 206 height 25
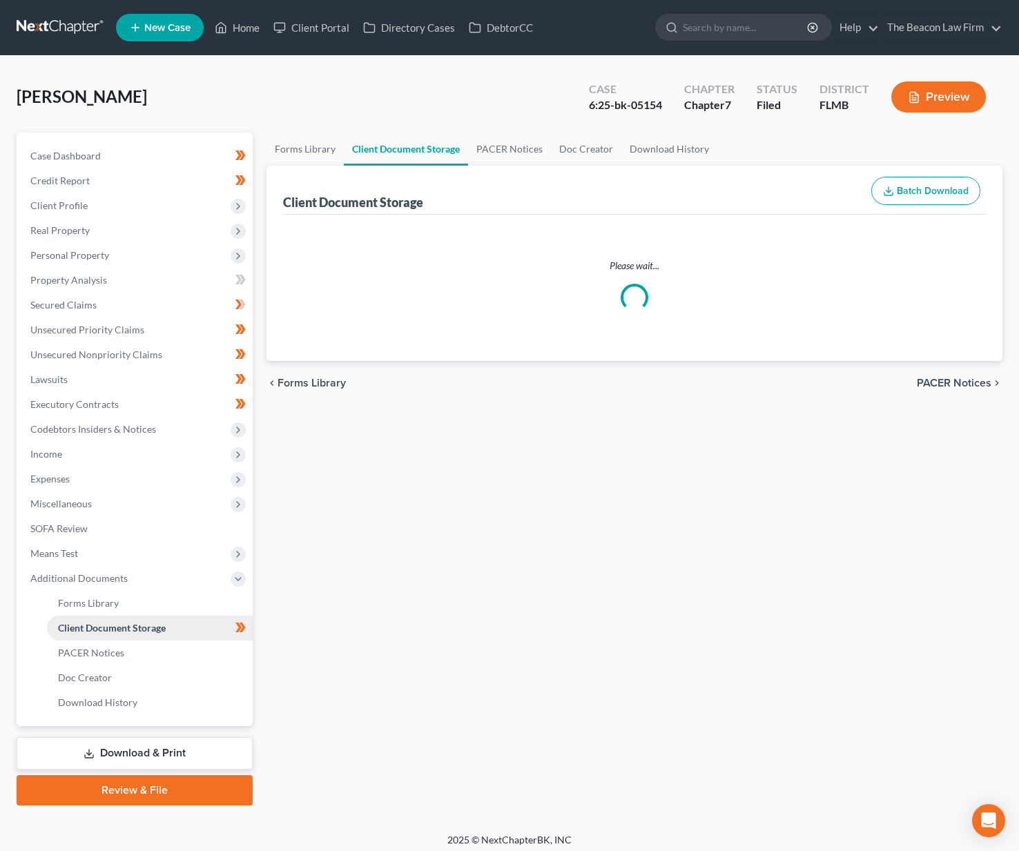
select select "9"
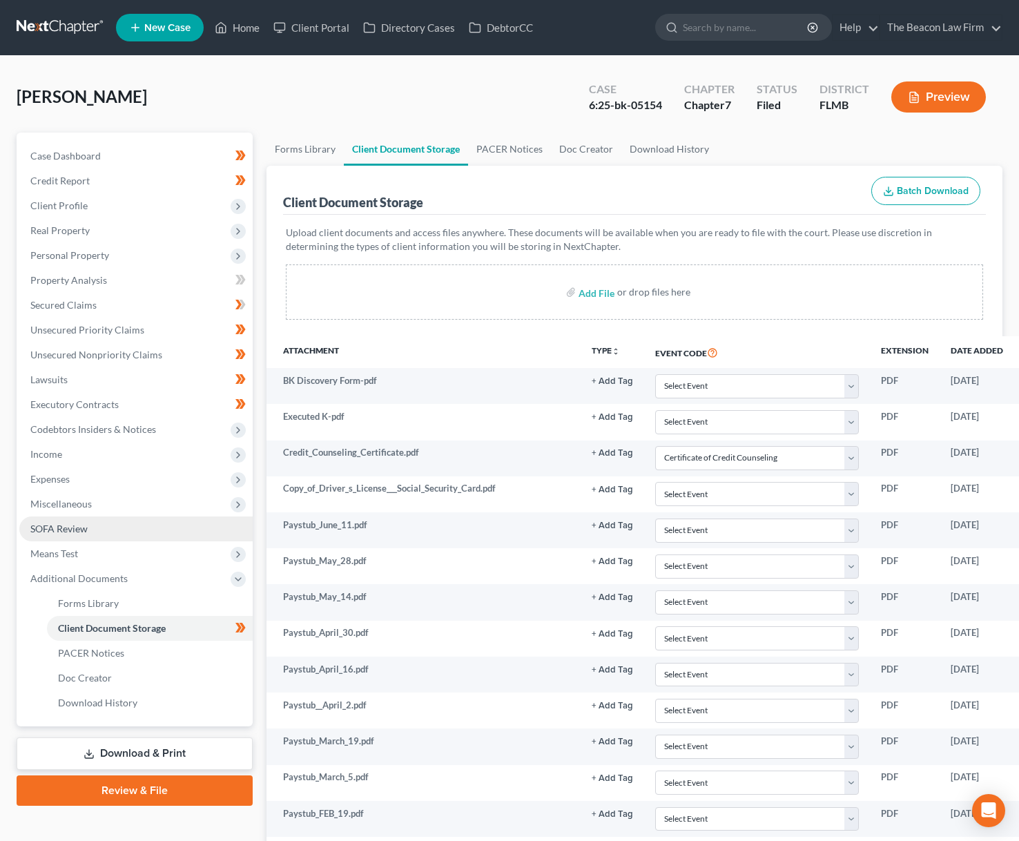
click at [74, 531] on span "SOFA Review" at bounding box center [58, 528] width 57 height 12
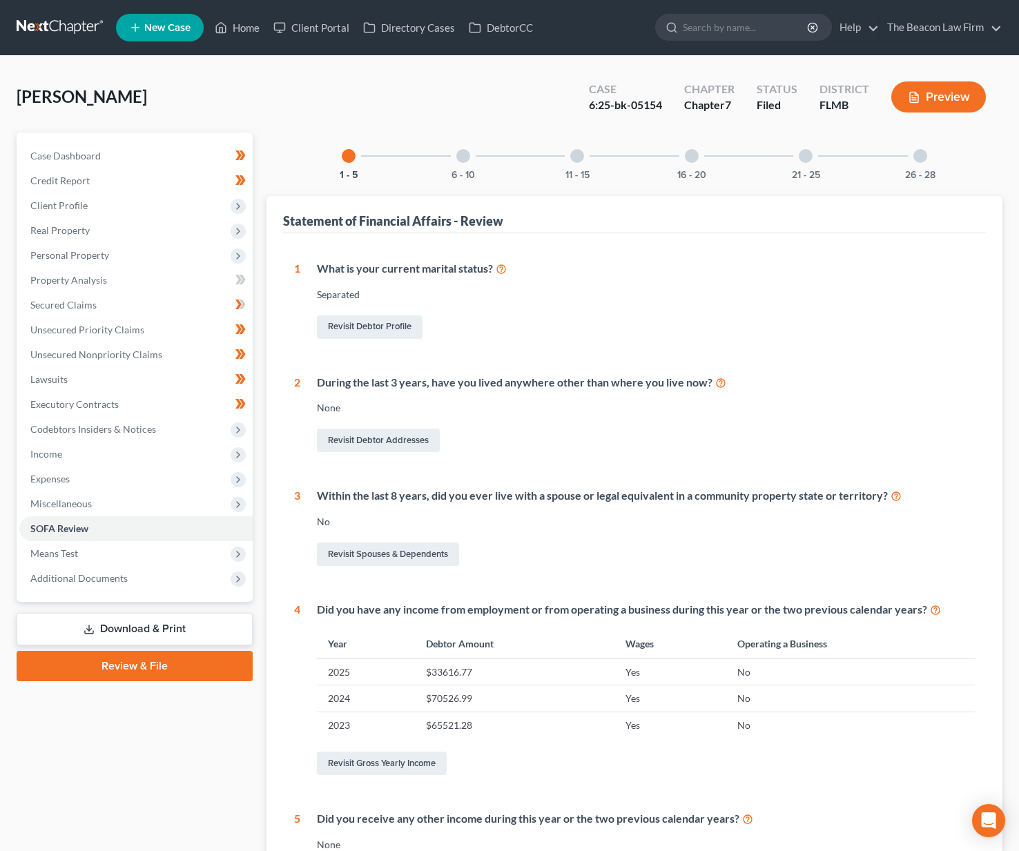
click at [473, 166] on div "6 - 10" at bounding box center [463, 156] width 47 height 47
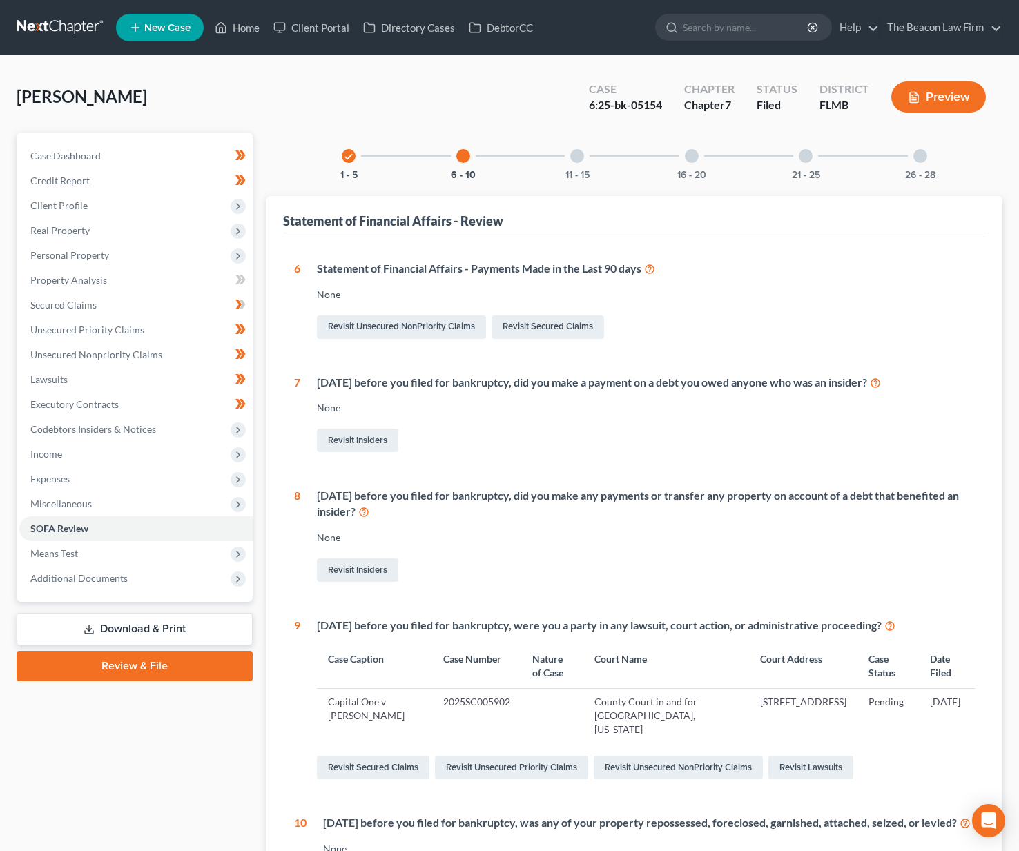
click at [579, 155] on div at bounding box center [577, 156] width 14 height 14
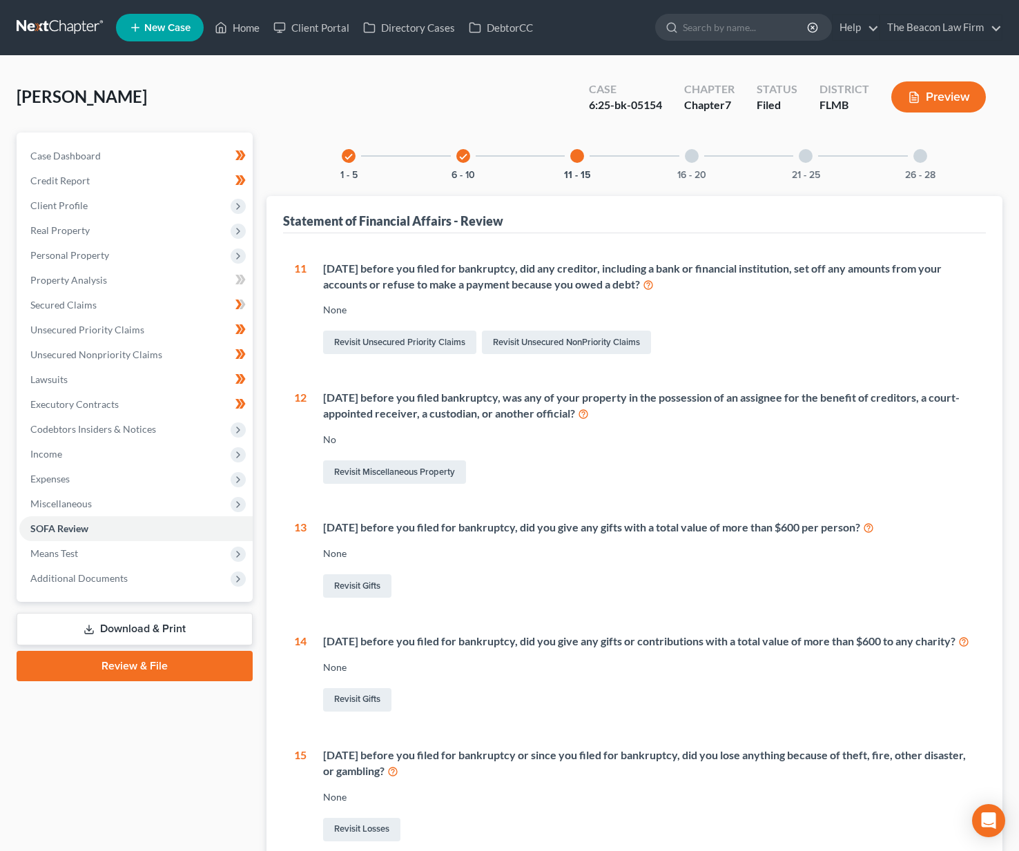
click at [700, 164] on div "16 - 20" at bounding box center [691, 156] width 47 height 47
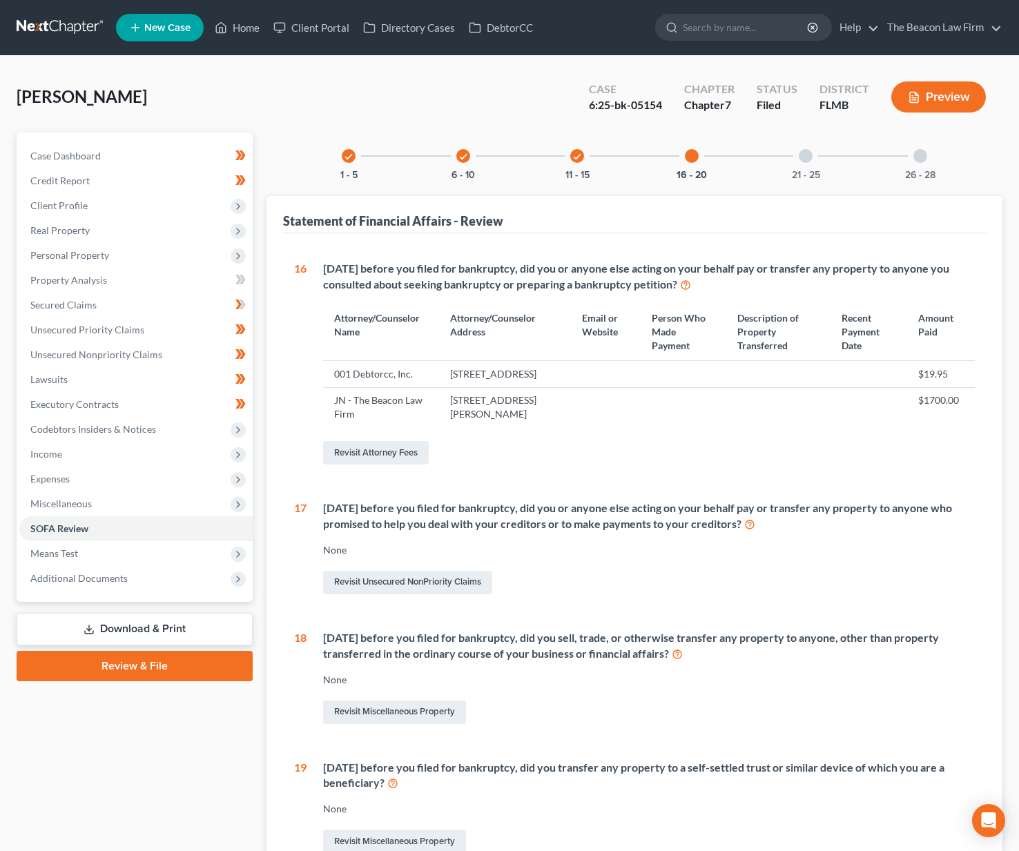
click at [801, 164] on div "21 - 25" at bounding box center [805, 156] width 47 height 47
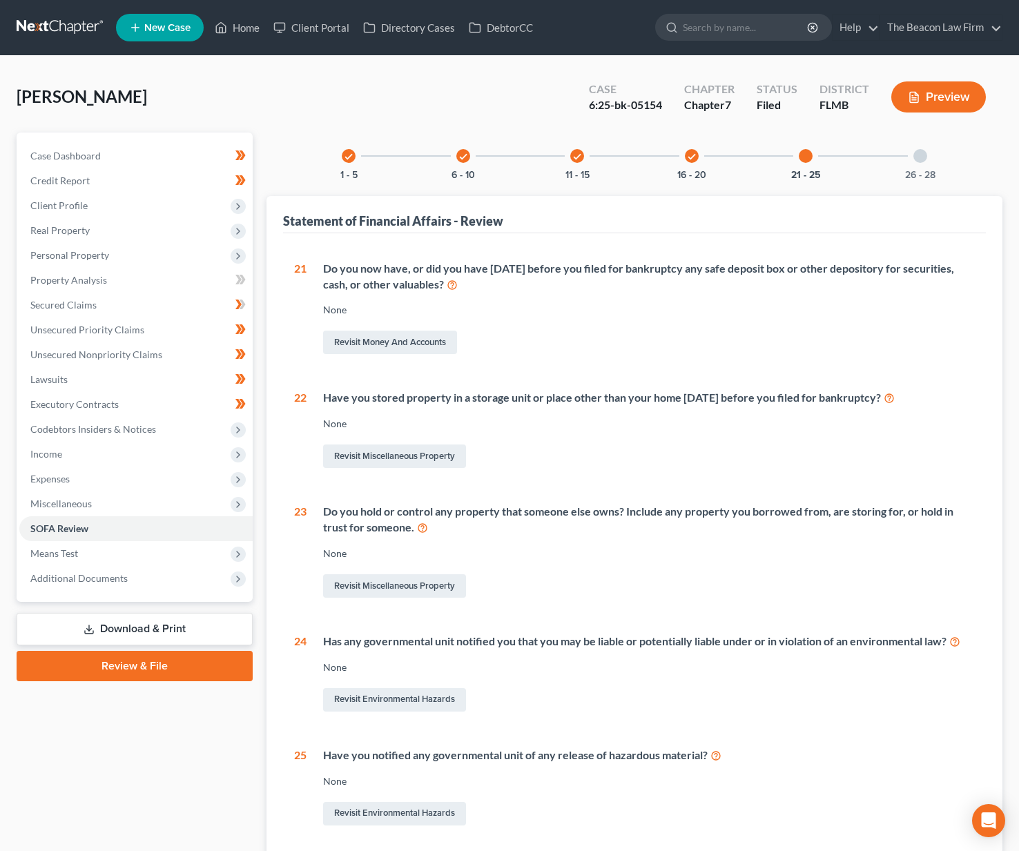
scroll to position [119, 0]
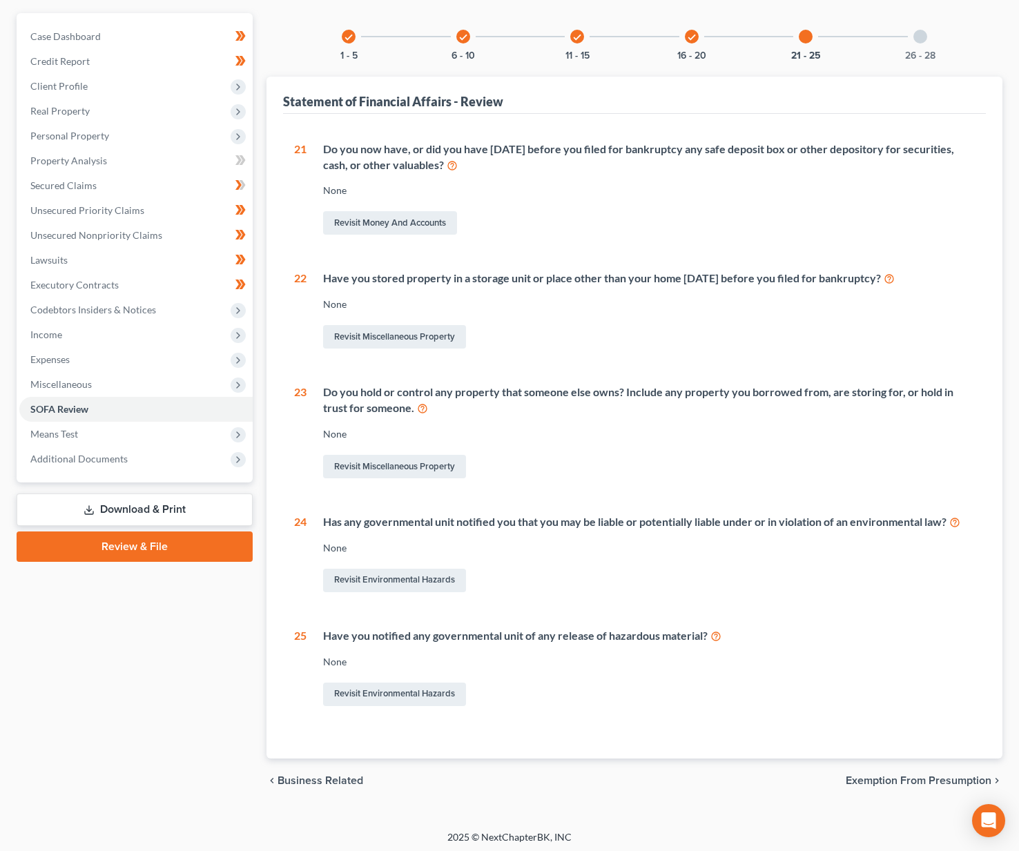
drag, startPoint x: 926, startPoint y: 35, endPoint x: 923, endPoint y: 45, distance: 10.3
click at [926, 35] on div at bounding box center [920, 37] width 14 height 14
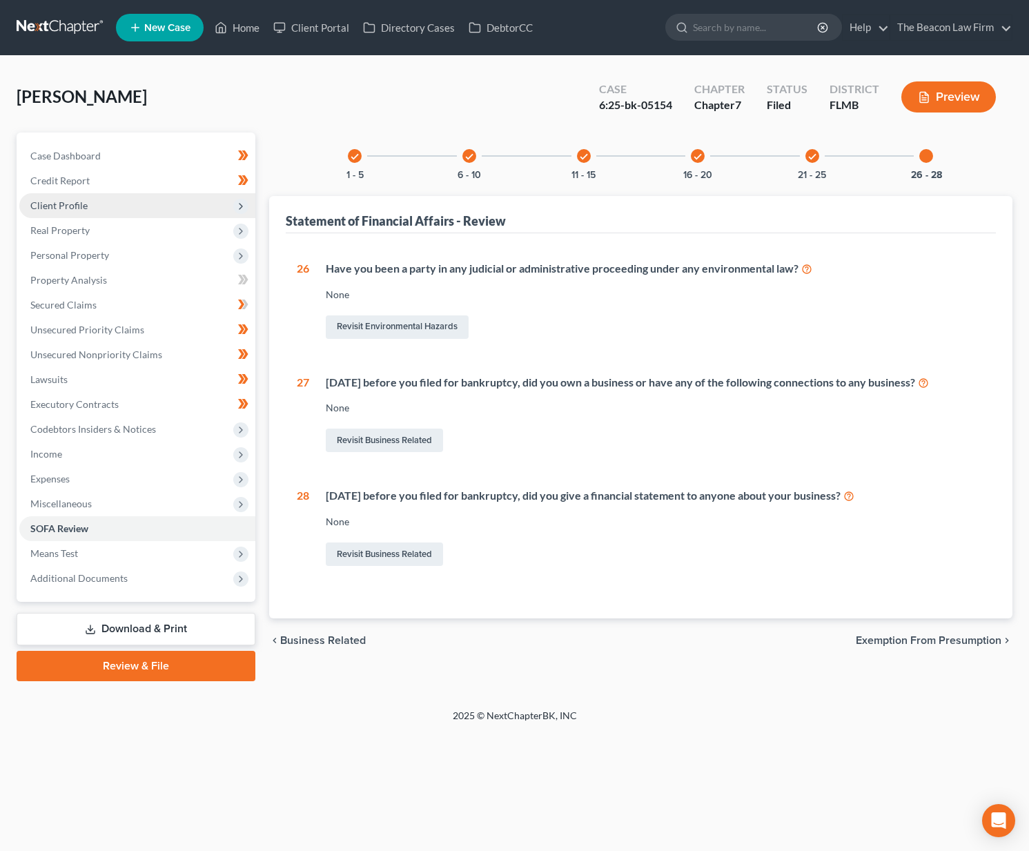
click at [94, 198] on span "Client Profile" at bounding box center [137, 205] width 236 height 25
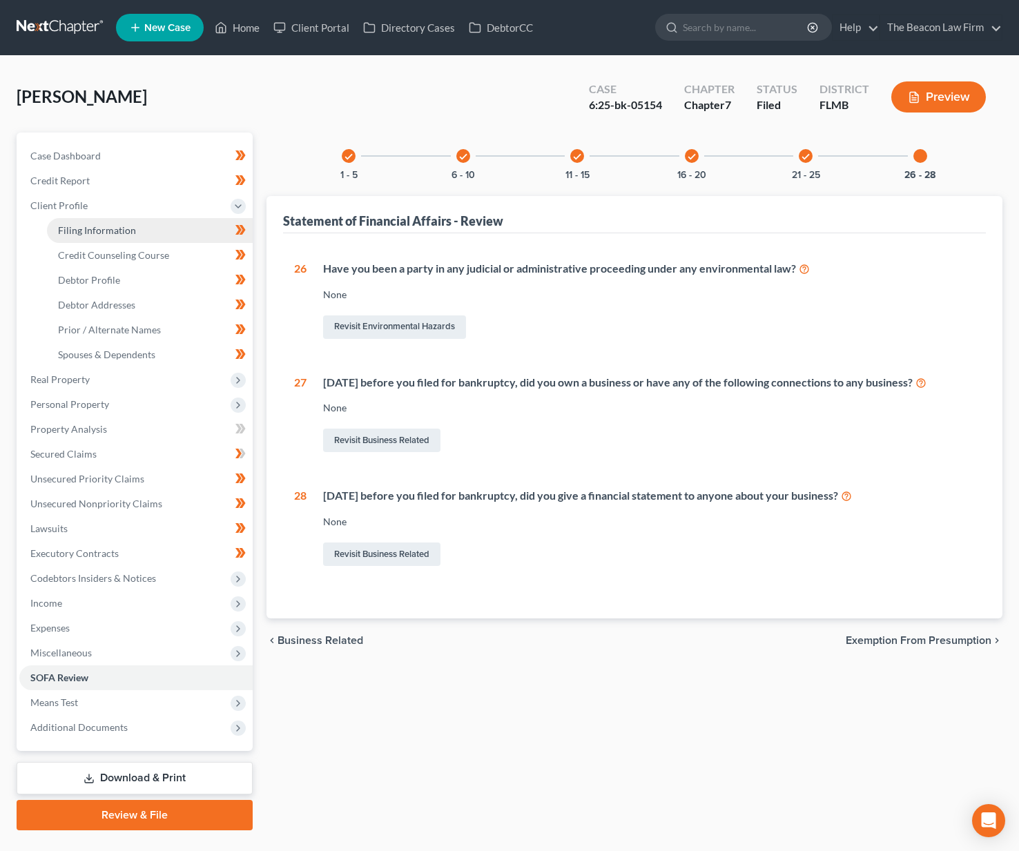
click at [108, 229] on span "Filing Information" at bounding box center [97, 230] width 78 height 12
select select "1"
select select "0"
select select "15"
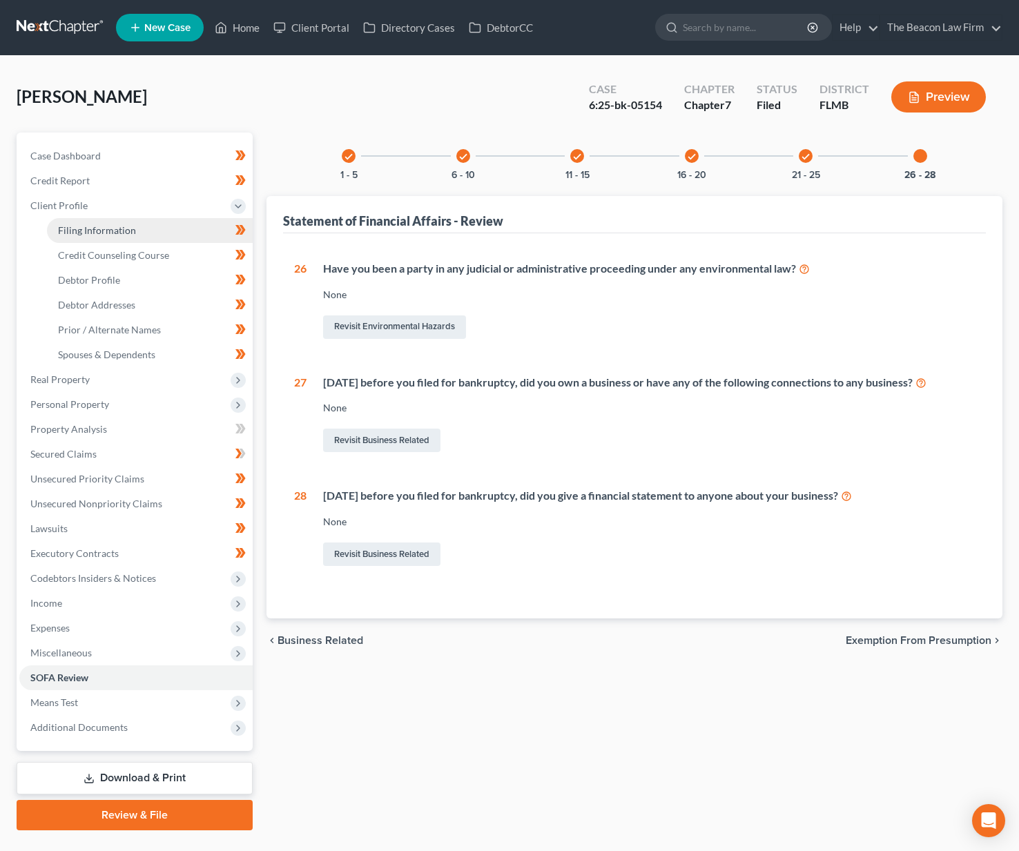
select select "6"
select select "9"
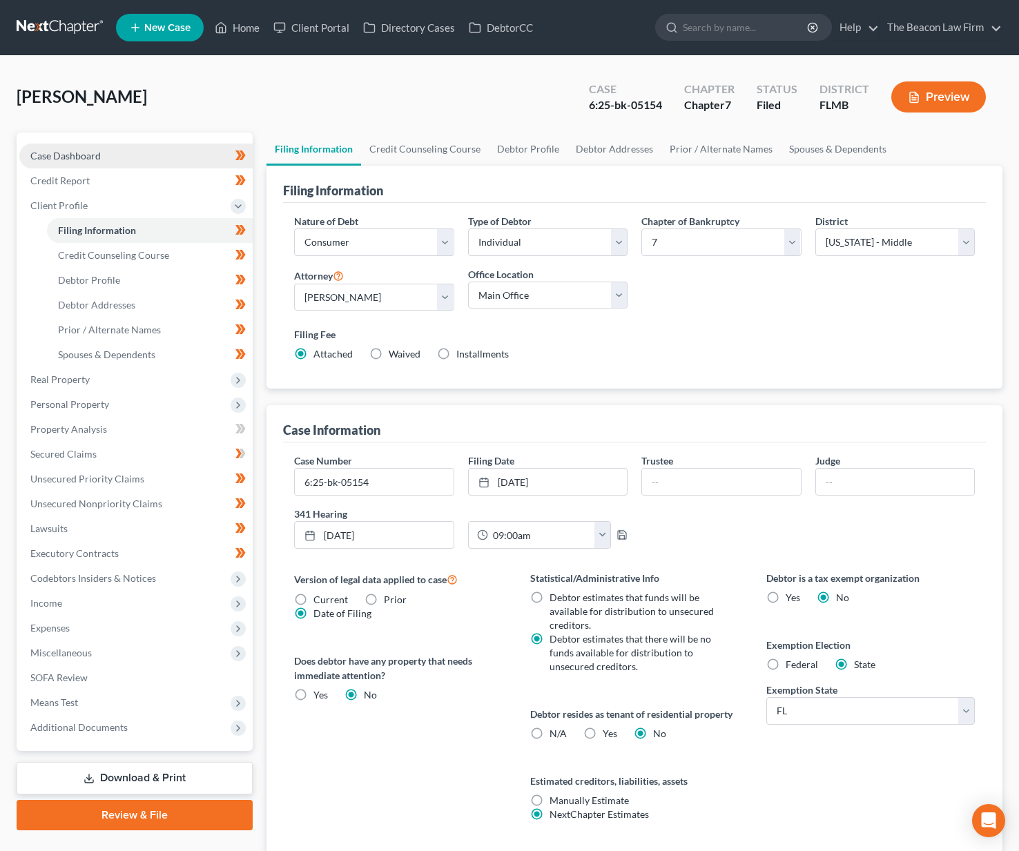
click at [110, 150] on link "Case Dashboard" at bounding box center [135, 156] width 233 height 25
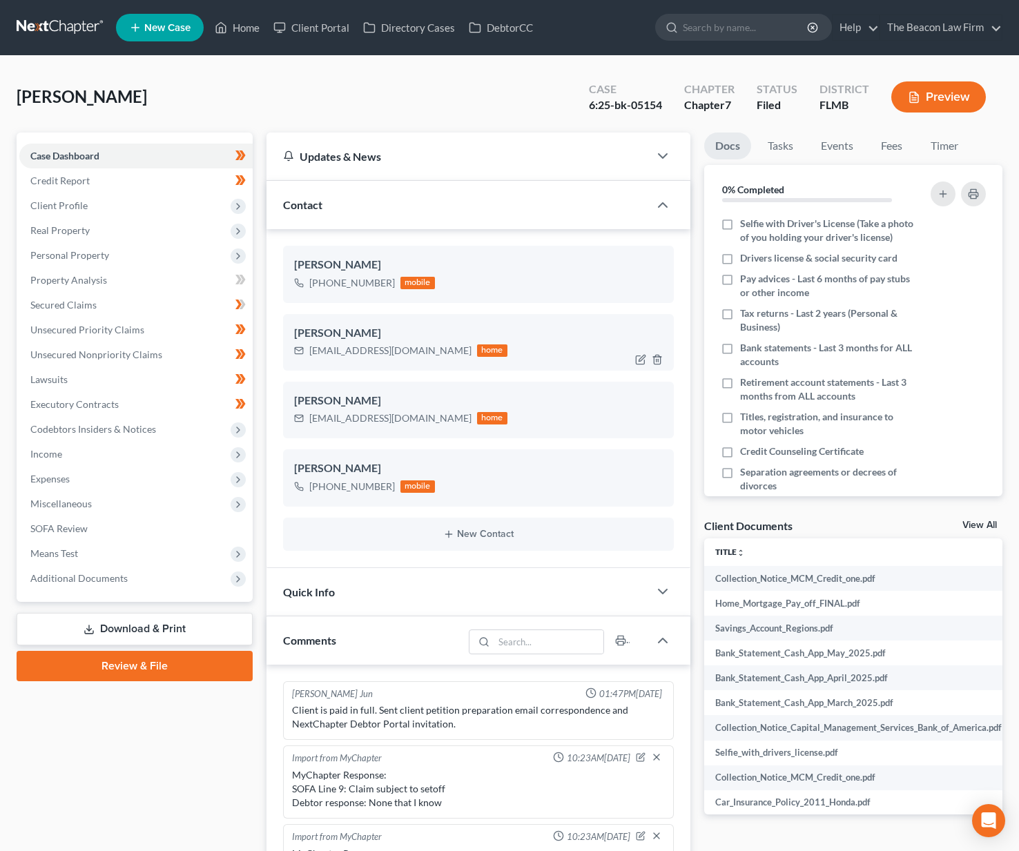
scroll to position [359, 0]
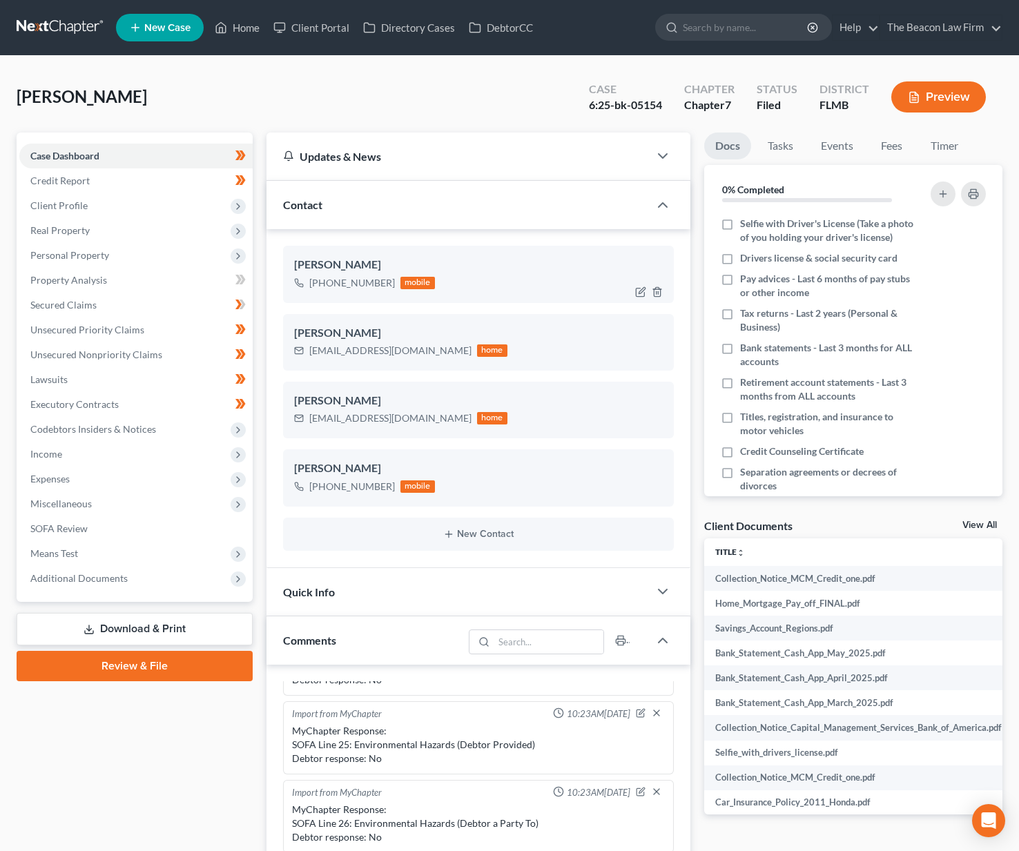
drag, startPoint x: 322, startPoint y: 281, endPoint x: 389, endPoint y: 283, distance: 67.0
click at [389, 283] on div "+1 (407) 990-9475" at bounding box center [352, 283] width 86 height 14
copy div "(407) 990-9475"
